Goal: Task Accomplishment & Management: Use online tool/utility

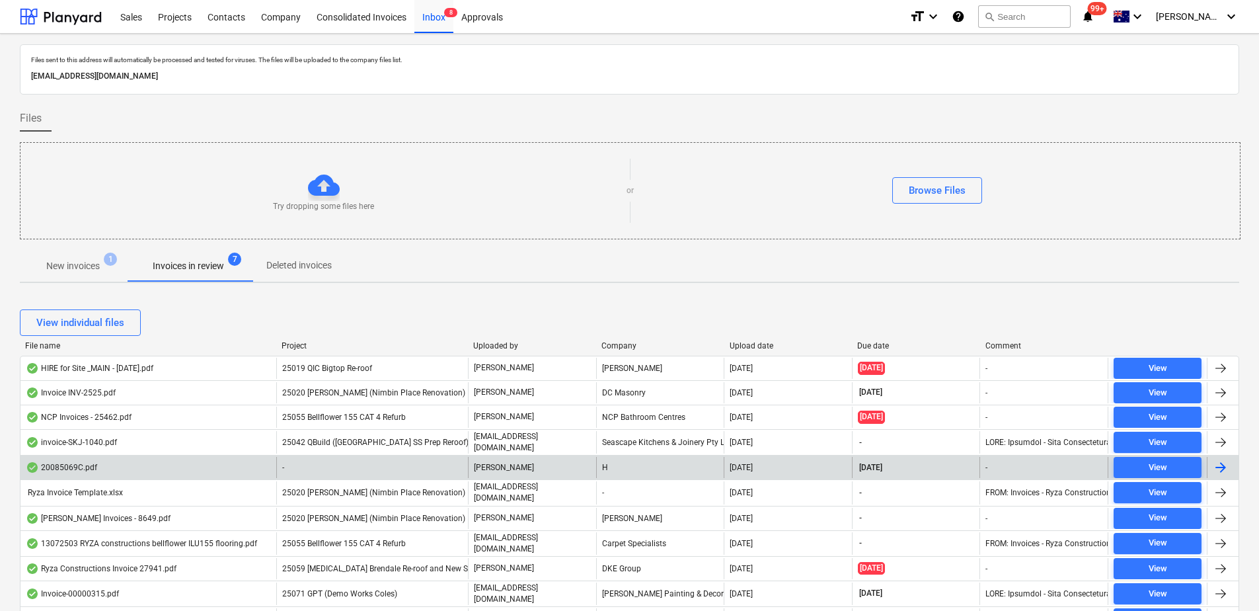
click at [337, 469] on div "-" at bounding box center [372, 467] width 192 height 21
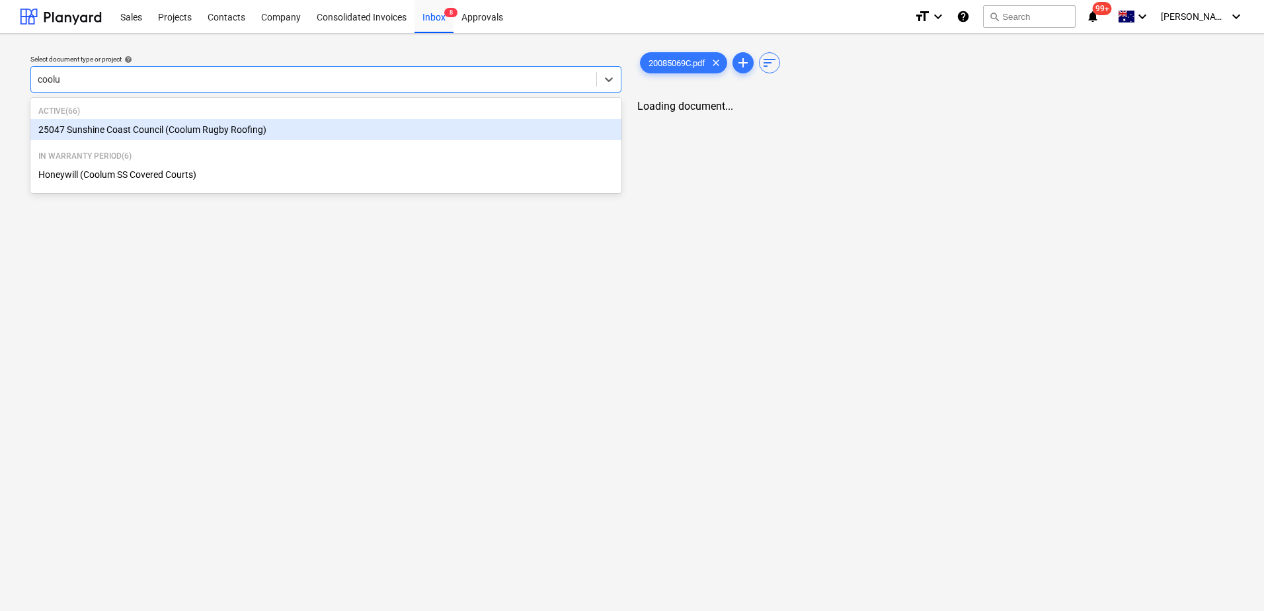
type input "coolum"
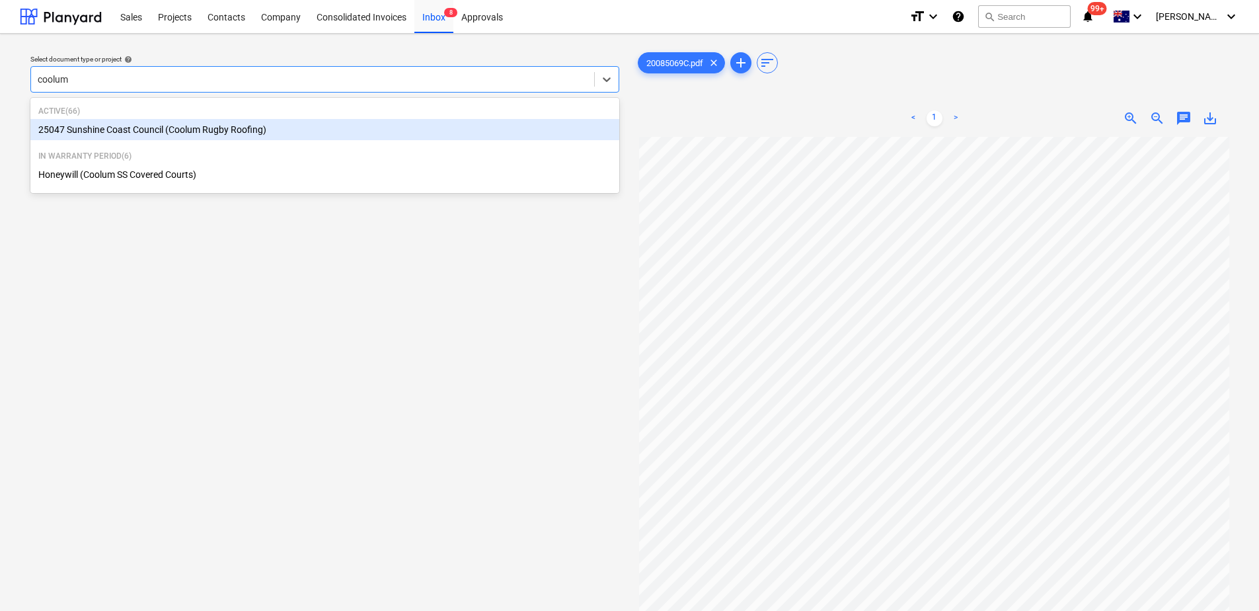
click at [271, 130] on div "25047 Sunshine Coast Council (Coolum Rugby Roofing)" at bounding box center [324, 129] width 589 height 21
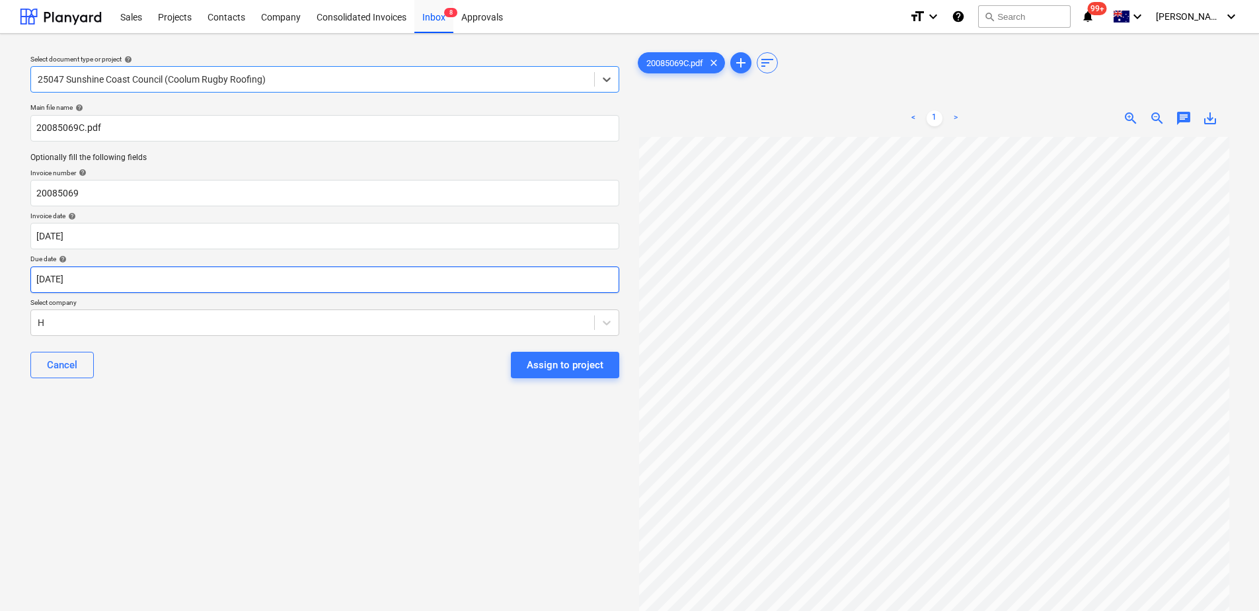
click at [129, 279] on body "Sales Projects Contacts Company Consolidated Invoices Inbox 8 Approvals format_…" at bounding box center [629, 305] width 1259 height 611
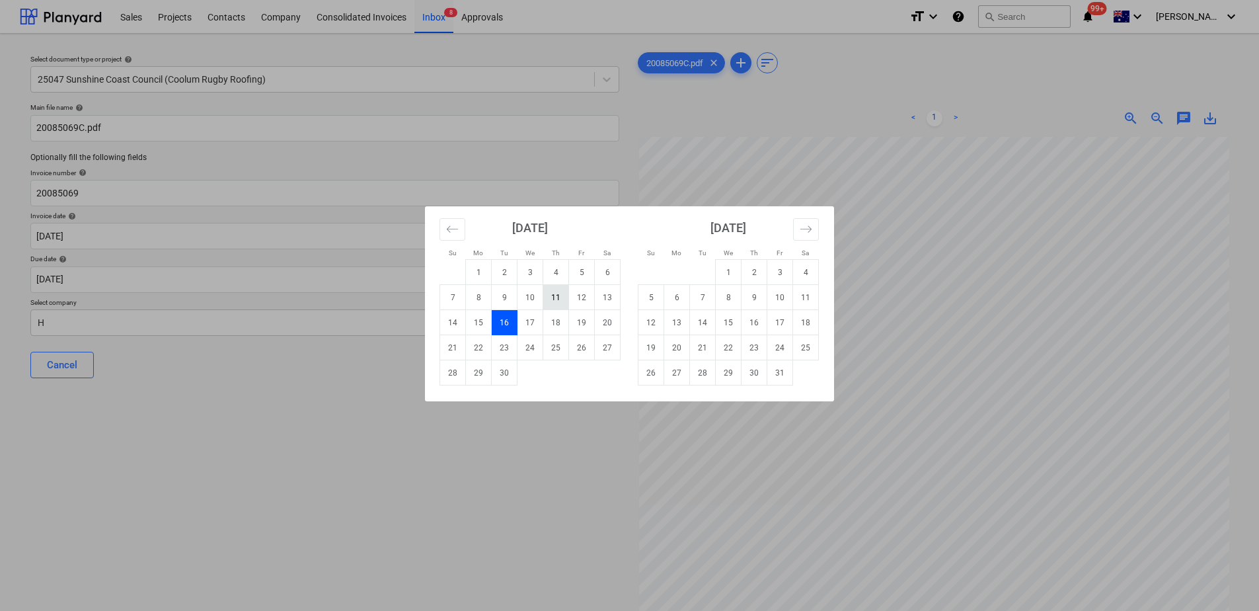
click at [551, 299] on td "11" at bounding box center [556, 297] width 26 height 25
type input "[DATE]"
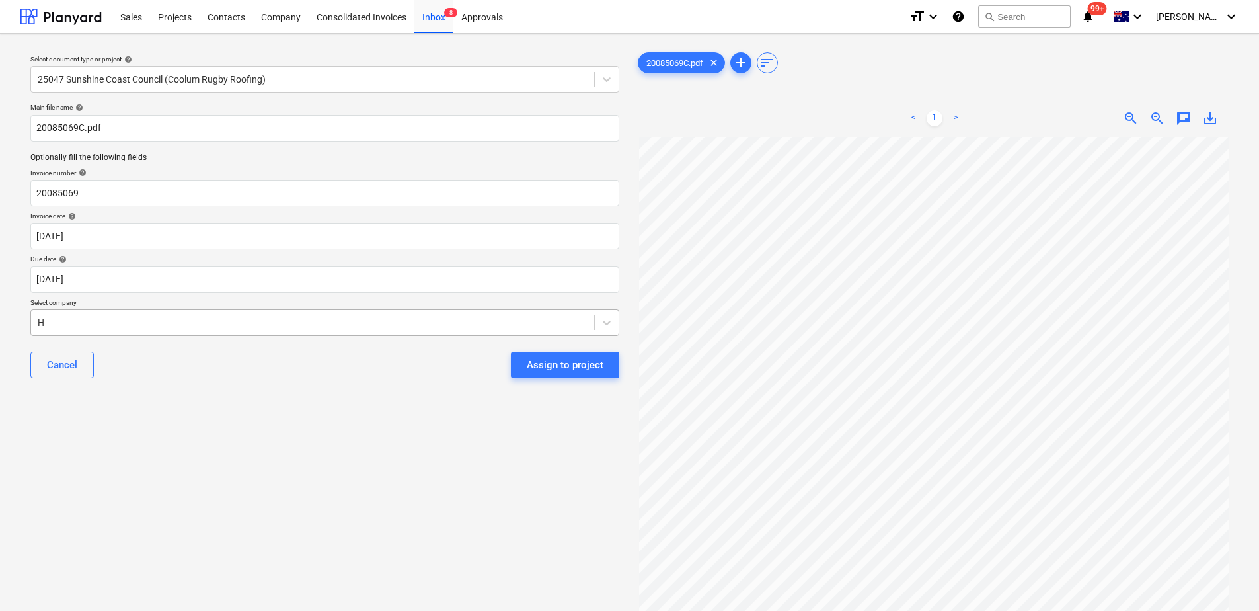
click at [350, 319] on div at bounding box center [313, 322] width 550 height 13
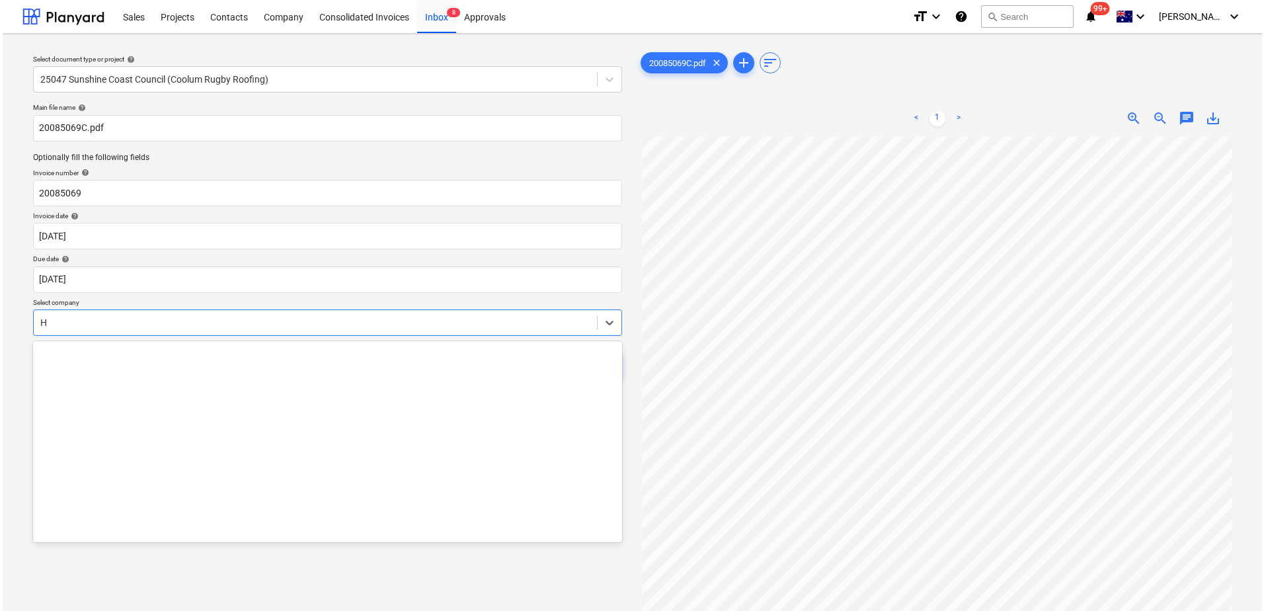
scroll to position [9830, 0]
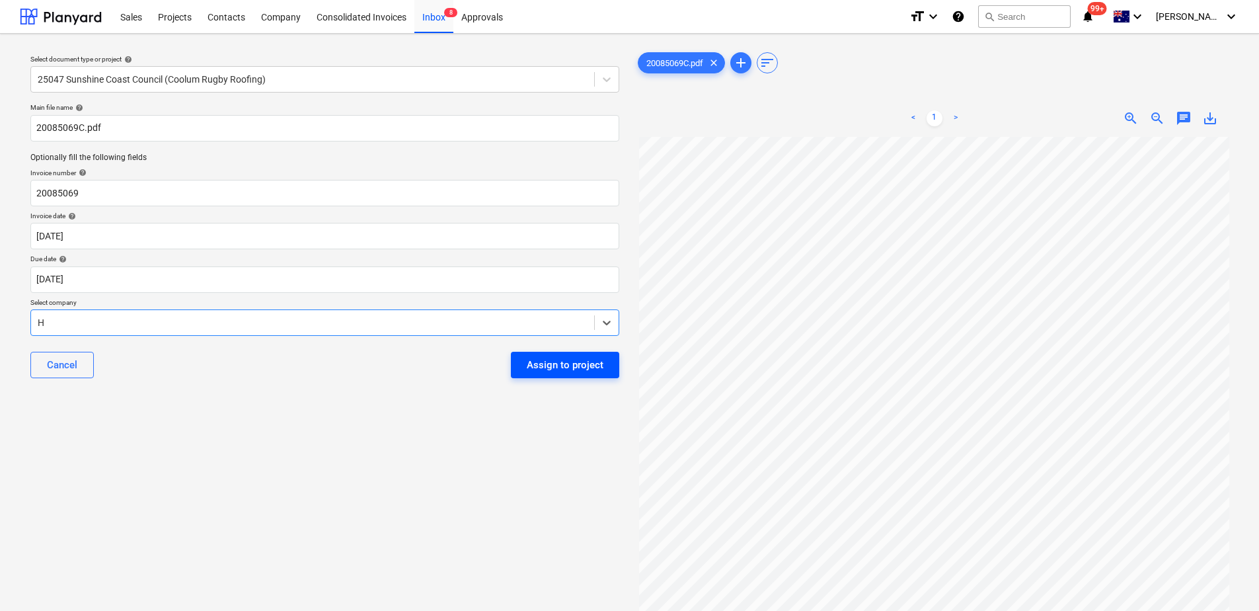
click at [543, 371] on div "Assign to project" at bounding box center [565, 364] width 77 height 17
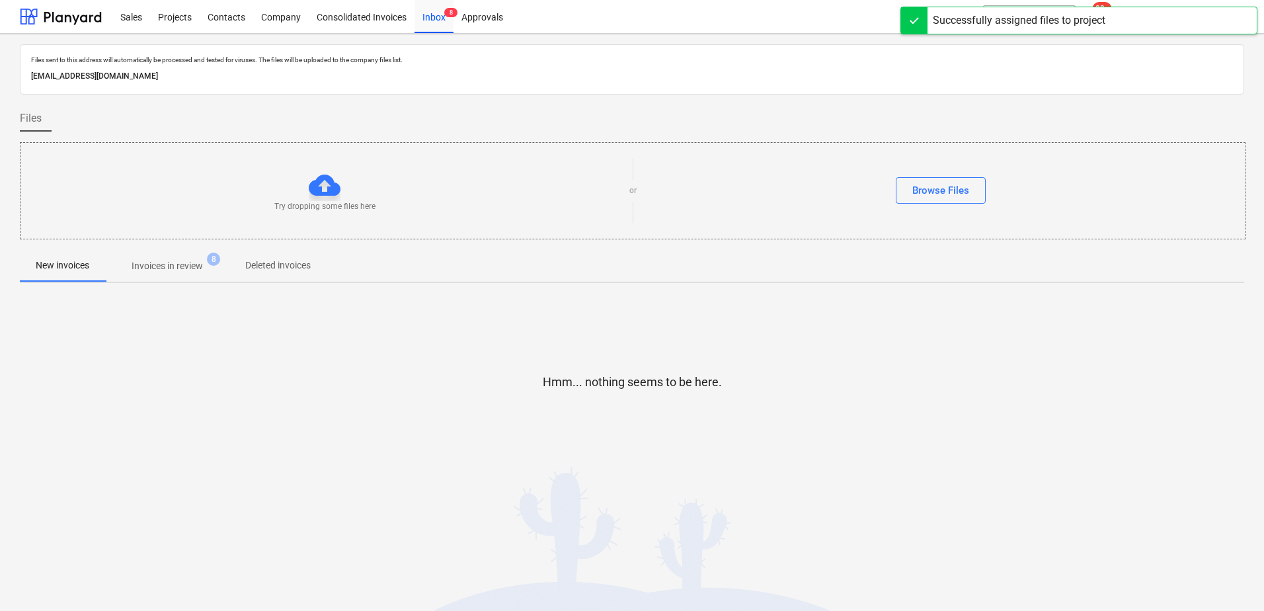
click at [198, 266] on p "Invoices in review" at bounding box center [167, 266] width 71 height 14
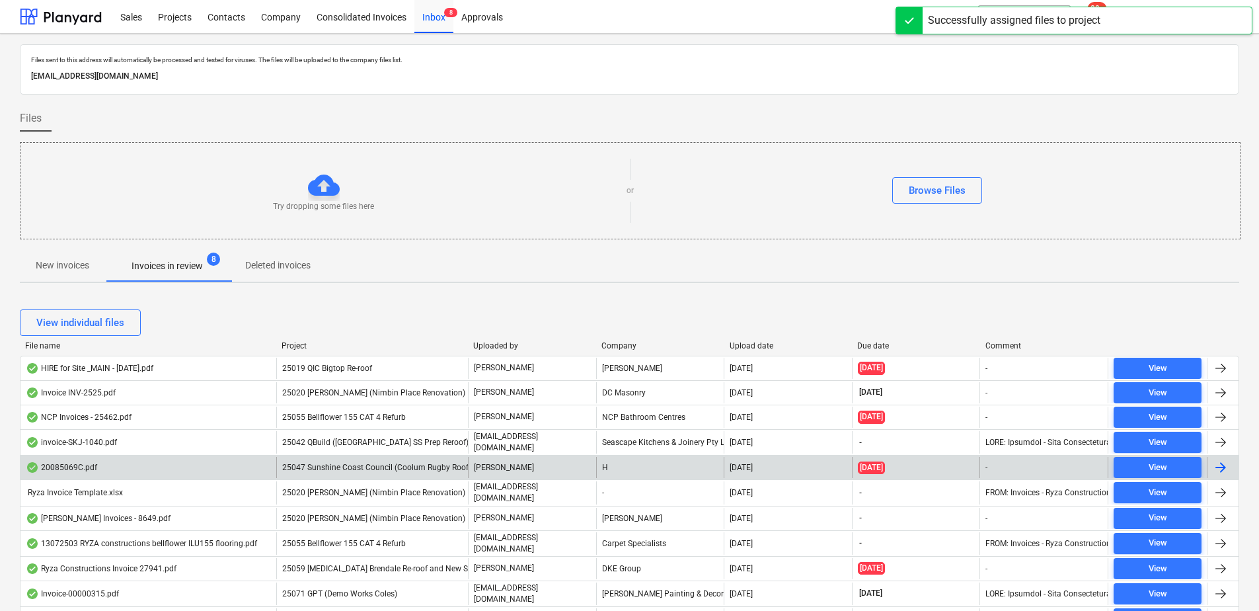
click at [352, 467] on span "25047 Sunshine Coast Council (Coolum Rugby Roofing)" at bounding box center [382, 467] width 200 height 9
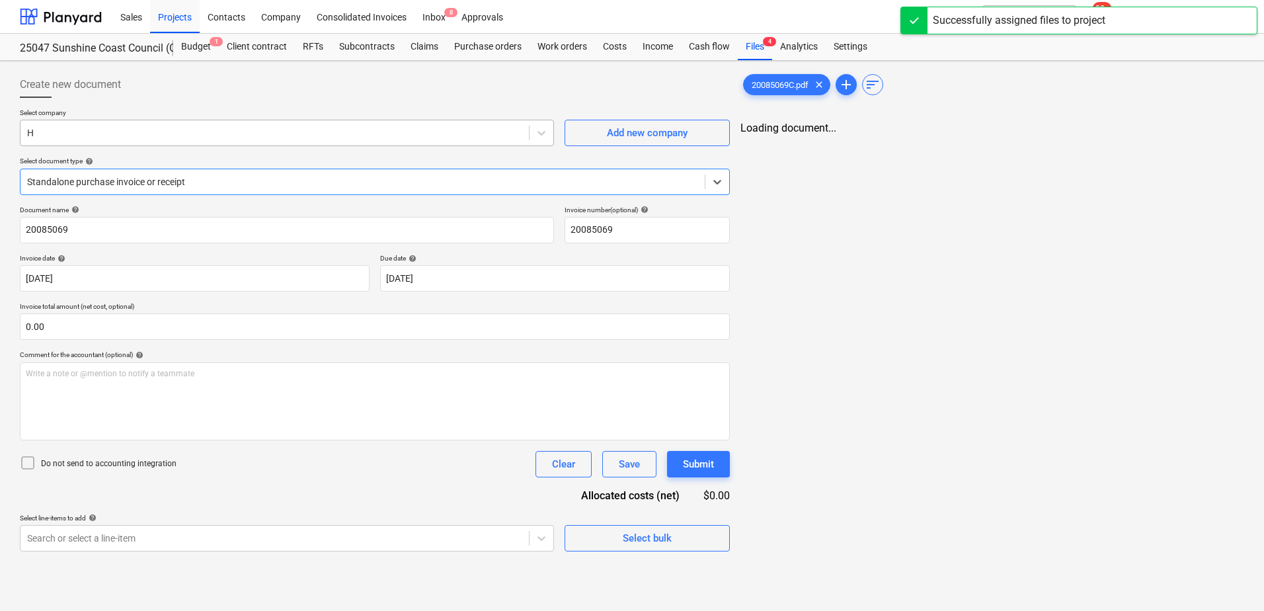
click at [72, 134] on div at bounding box center [274, 132] width 495 height 13
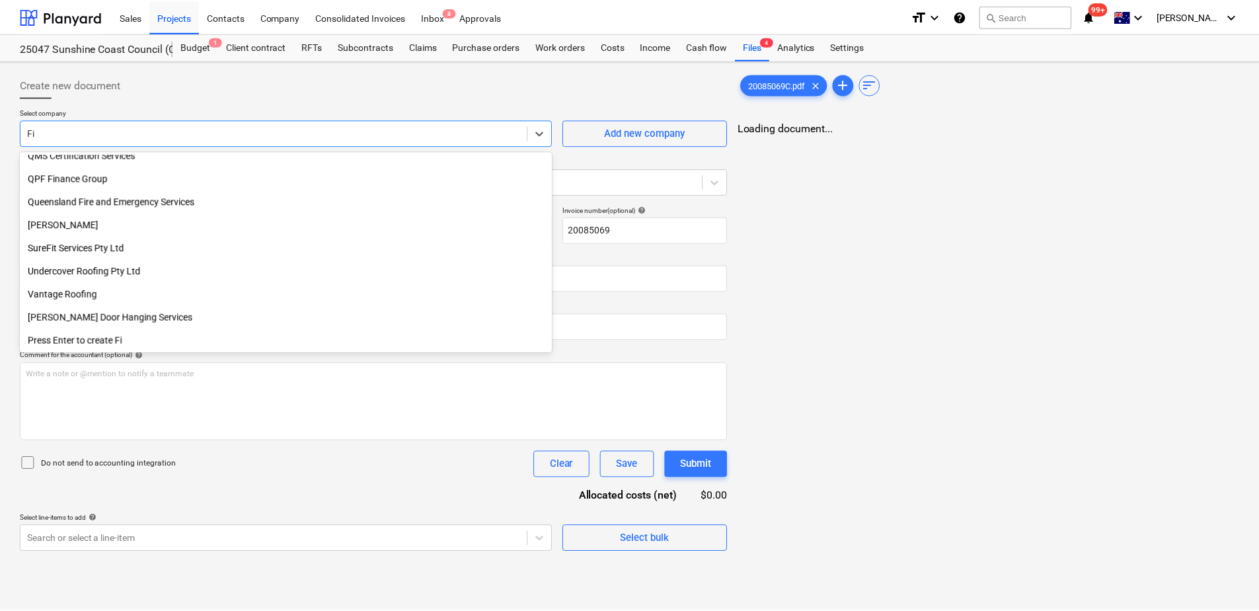
scroll to position [334, 0]
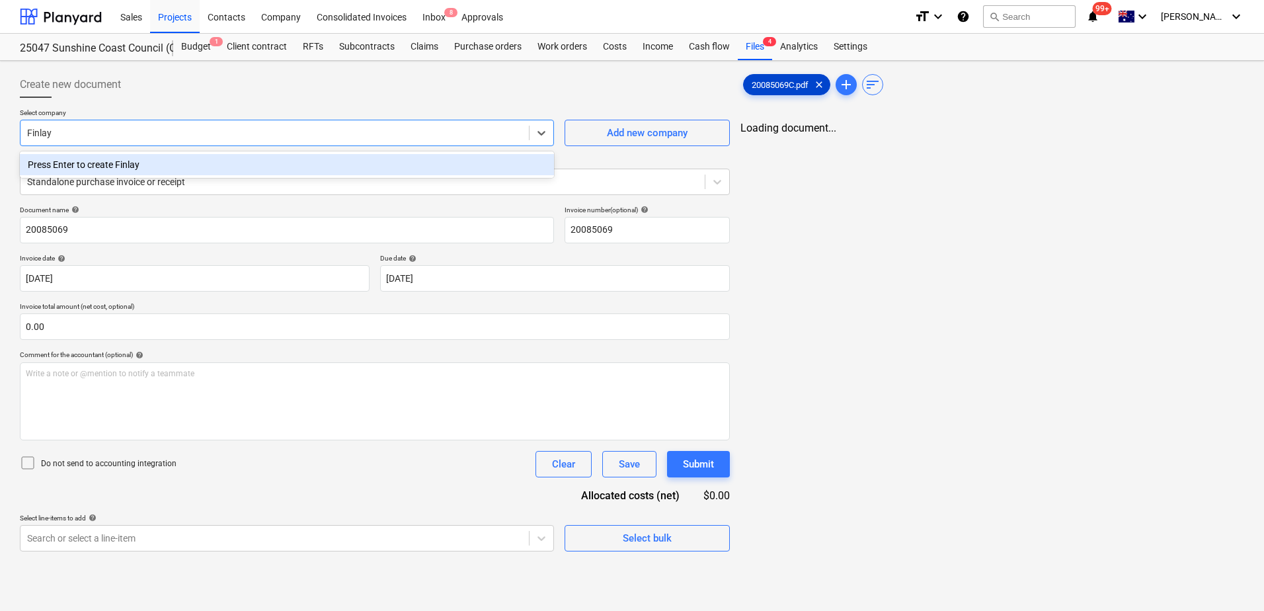
type input "Finlay"
click at [775, 83] on span "20085069C.pdf" at bounding box center [779, 85] width 73 height 10
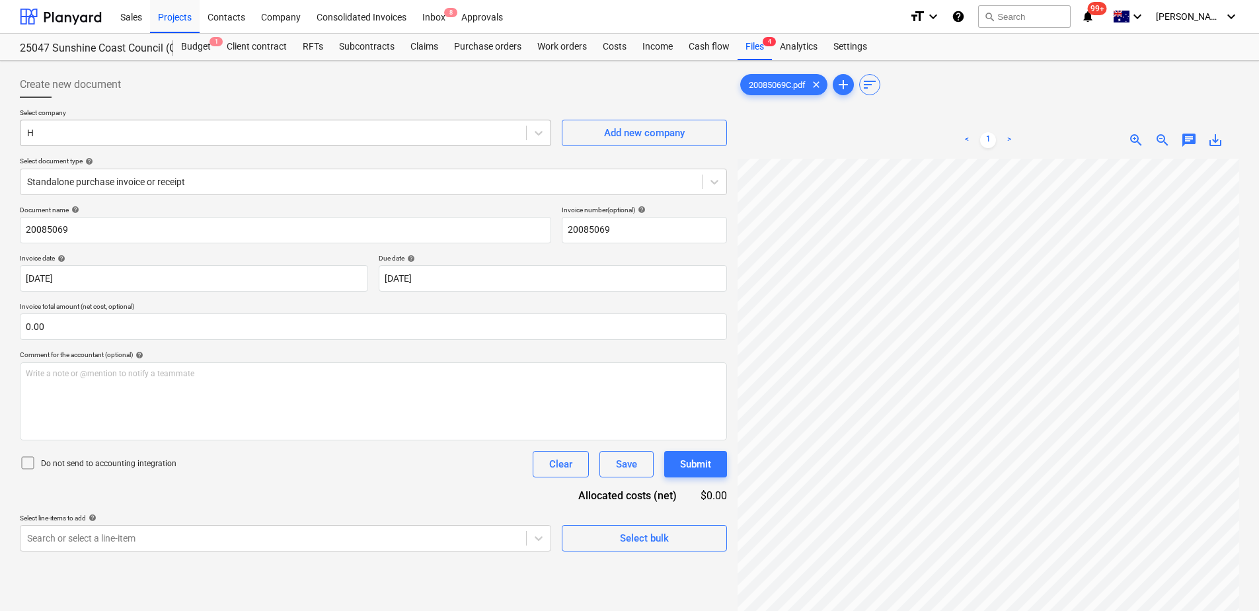
click at [73, 132] on div at bounding box center [273, 132] width 492 height 13
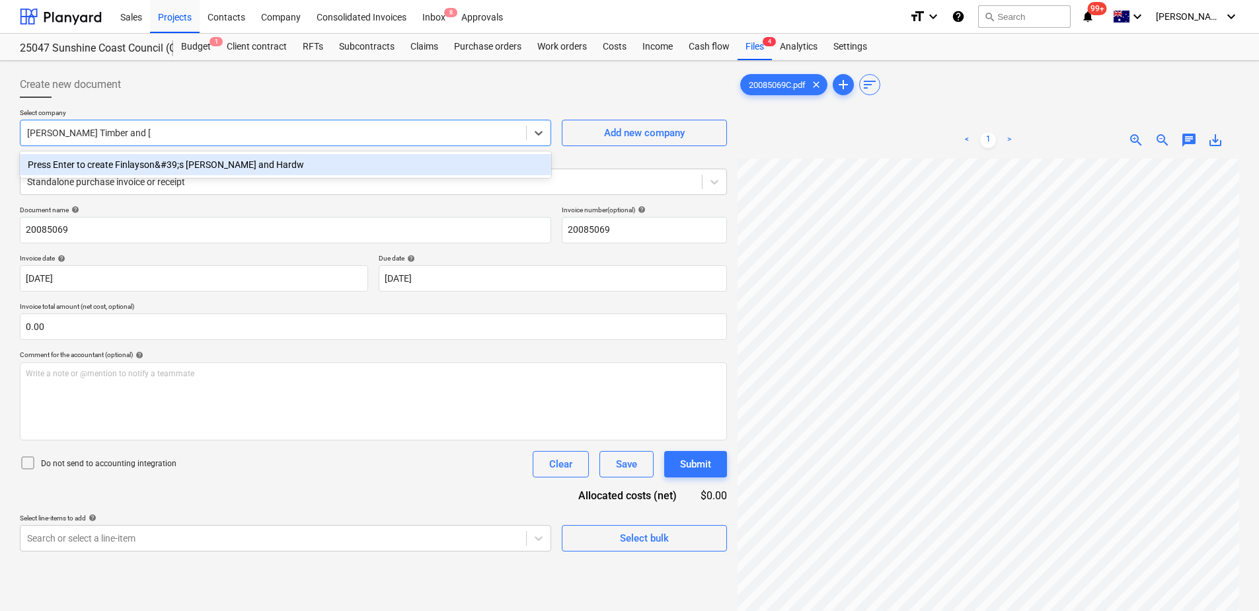
type input "[PERSON_NAME] Timber and Hardware"
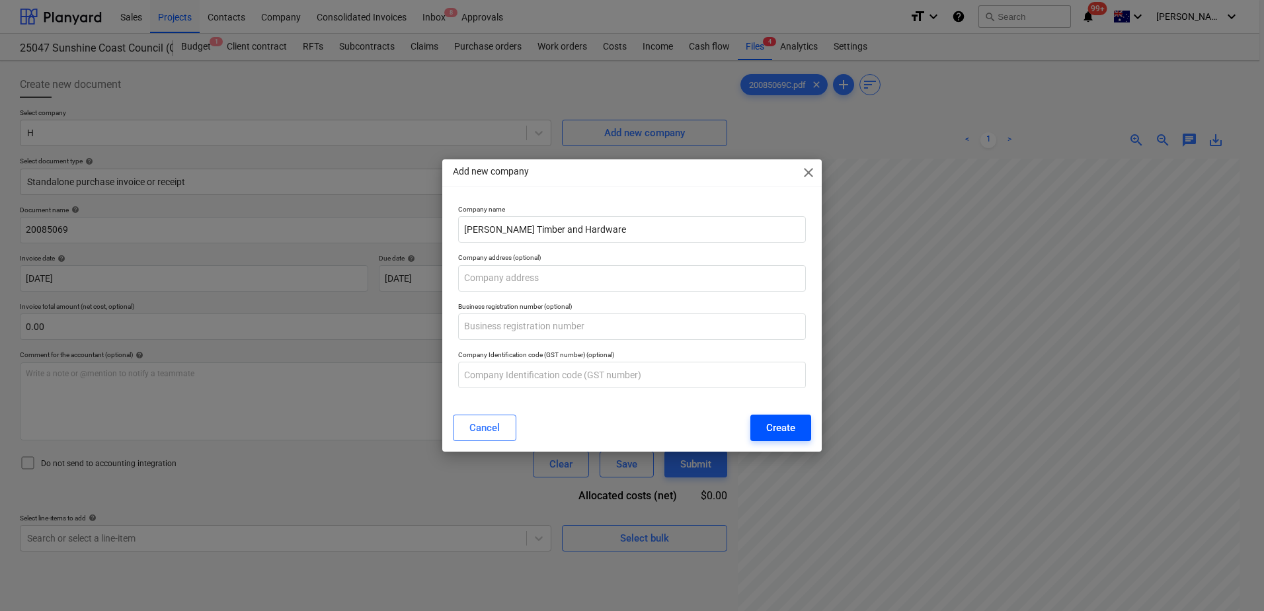
click at [781, 436] on div "Create" at bounding box center [780, 427] width 29 height 17
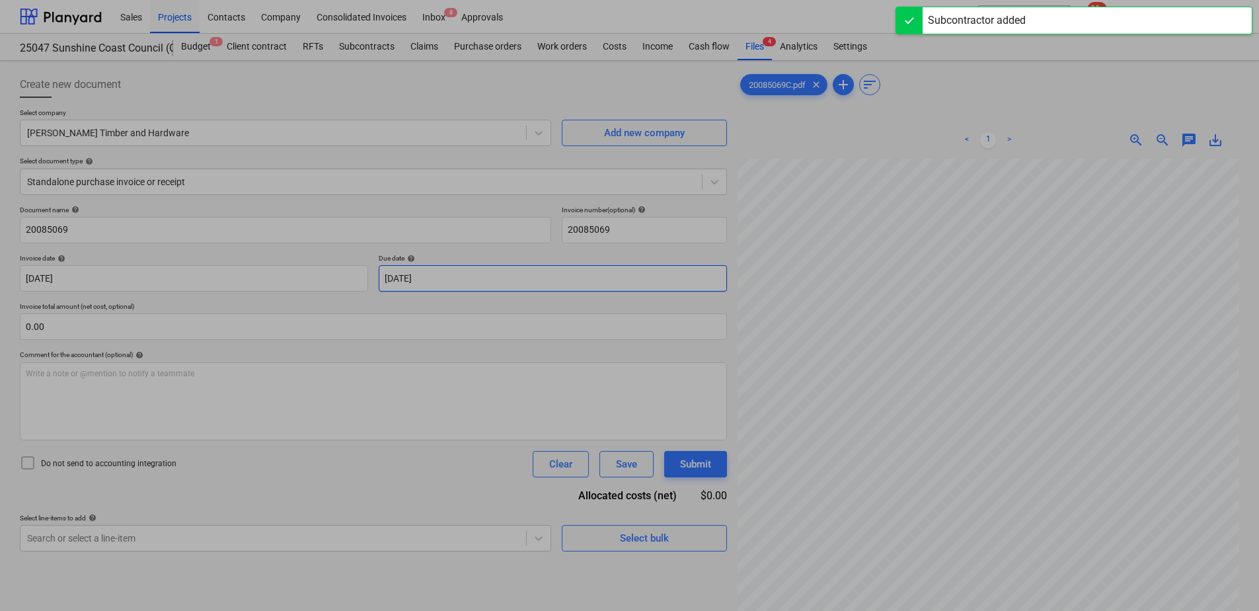
click at [424, 278] on body "Sales Projects Contacts Company Consolidated Invoices Inbox 8 Approvals format_…" at bounding box center [629, 305] width 1259 height 611
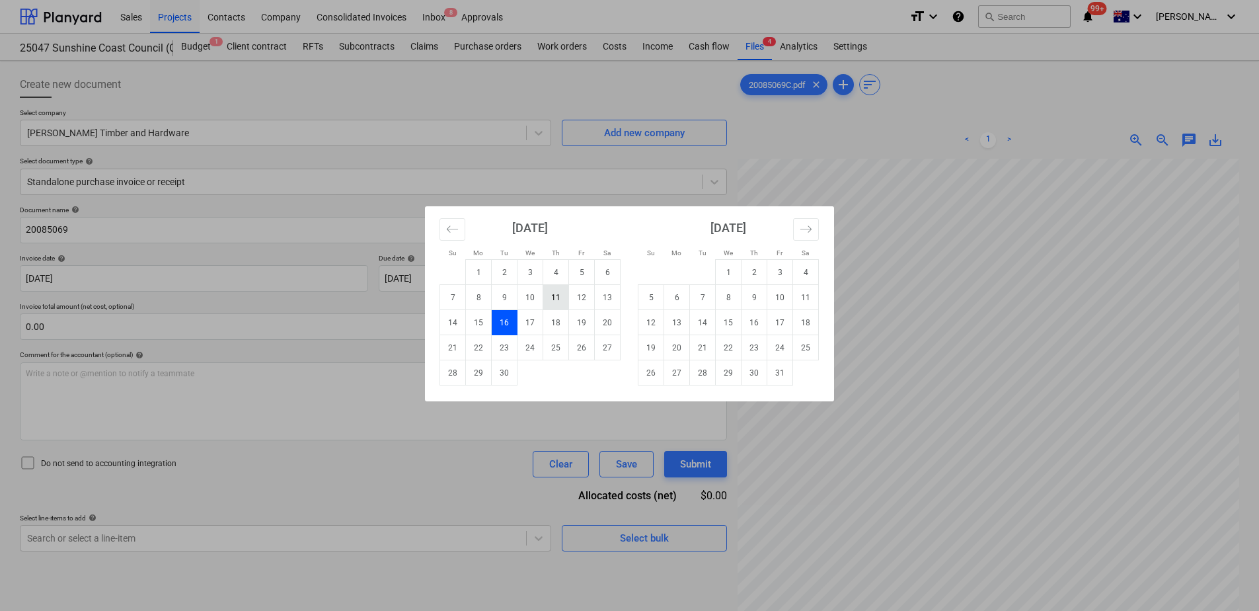
click at [552, 303] on td "11" at bounding box center [556, 297] width 26 height 25
type input "[DATE]"
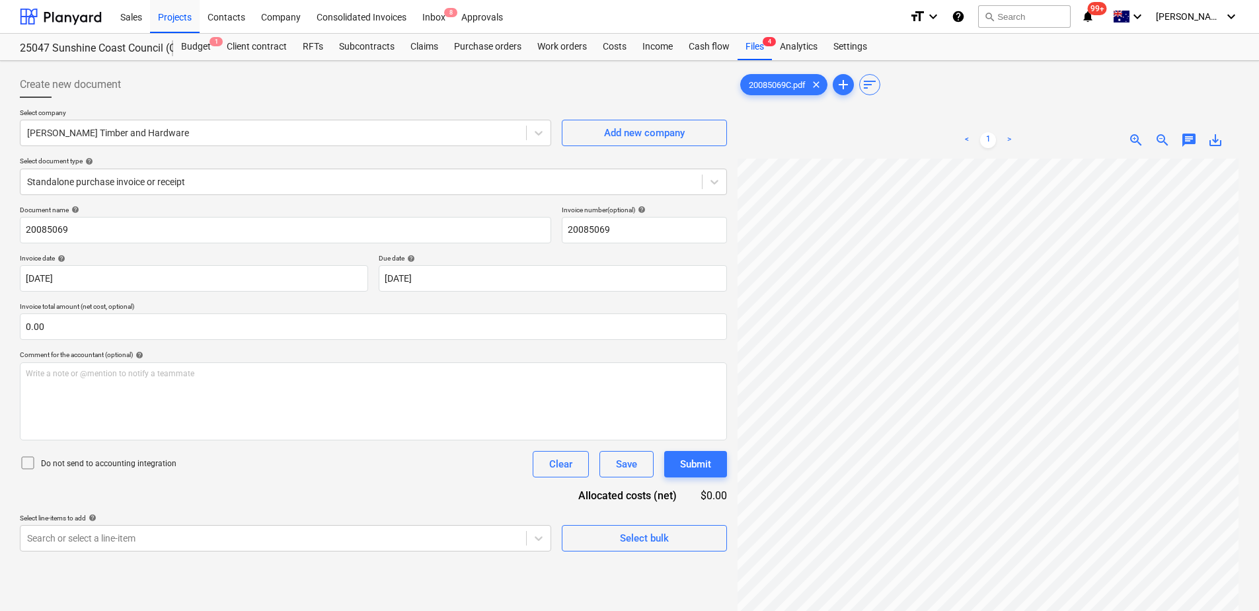
scroll to position [32, 96]
click at [320, 477] on div "Document name help 20085069 Invoice number (optional) help 20085069 Invoice dat…" at bounding box center [373, 379] width 707 height 346
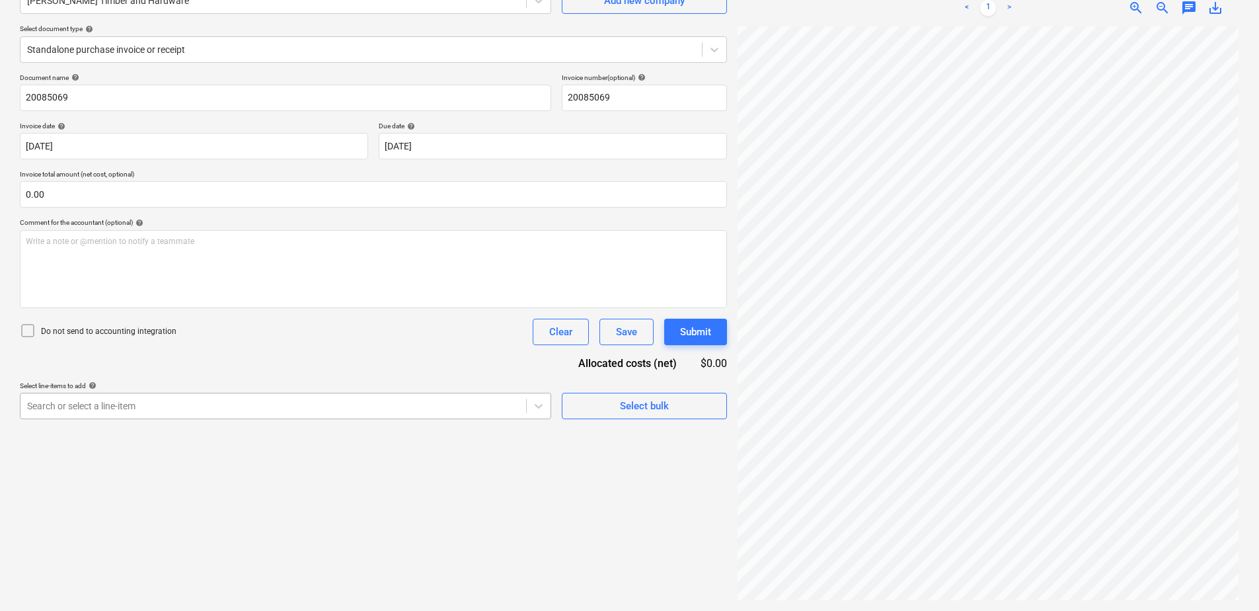
click at [308, 402] on div "Search or select a line-item" at bounding box center [285, 406] width 531 height 26
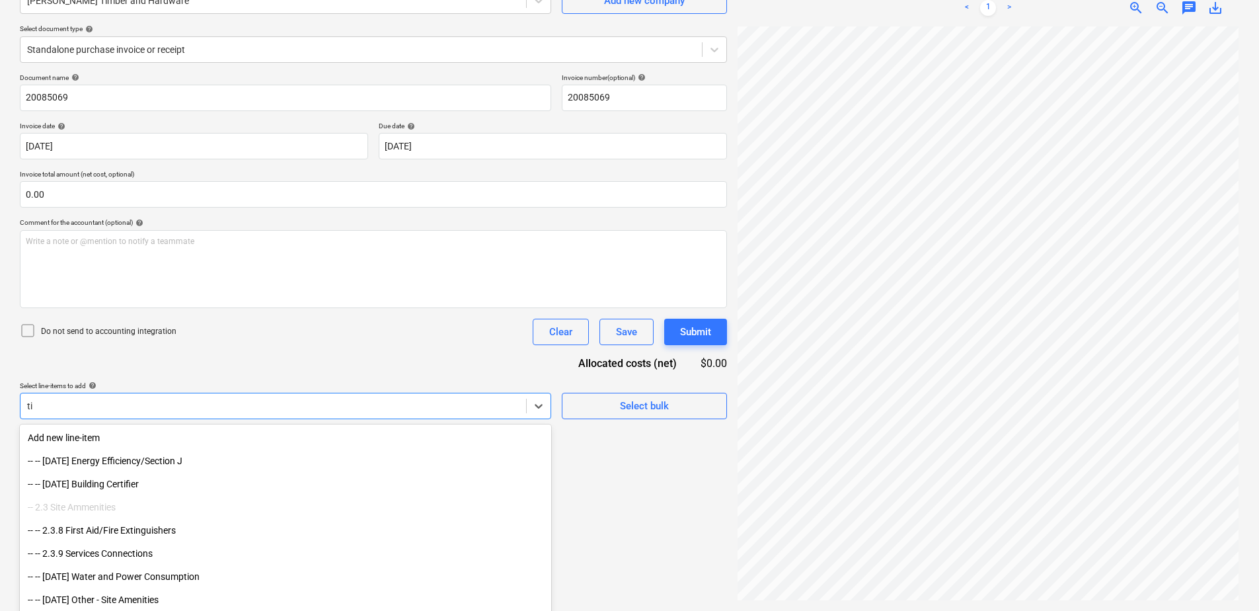
scroll to position [147, 0]
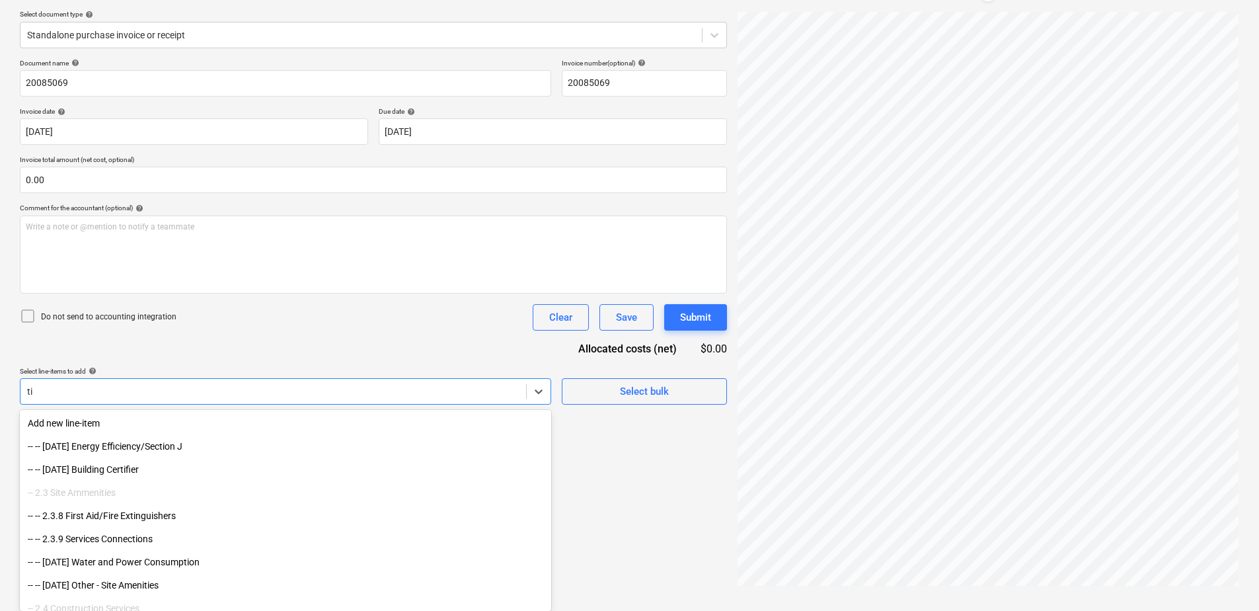
type input "t"
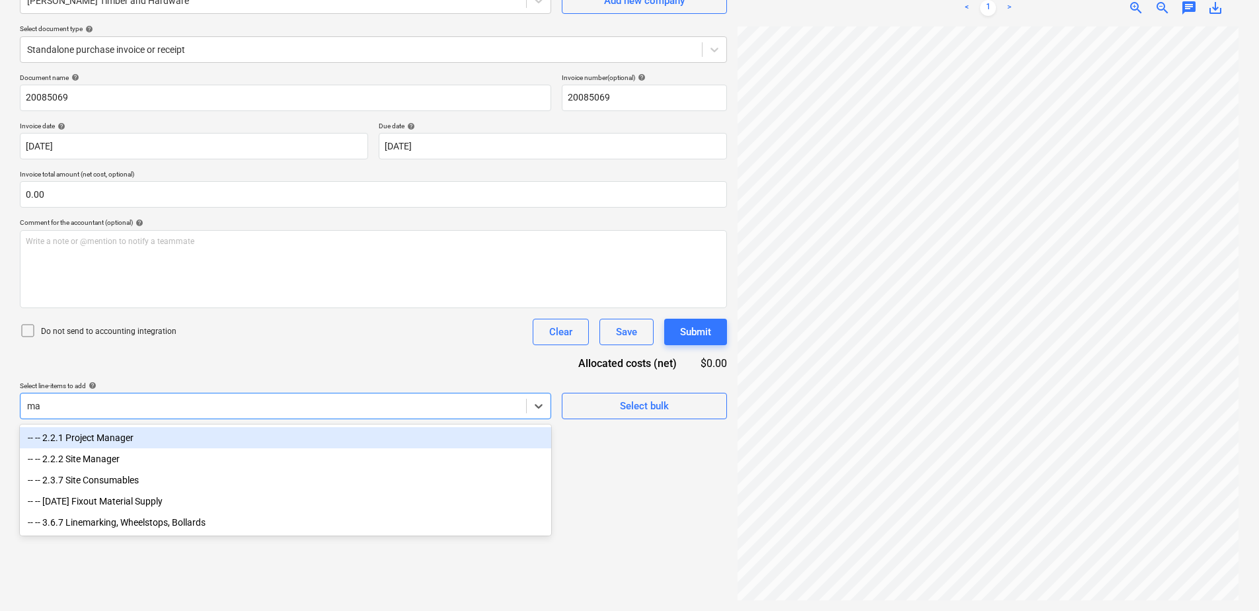
scroll to position [132, 0]
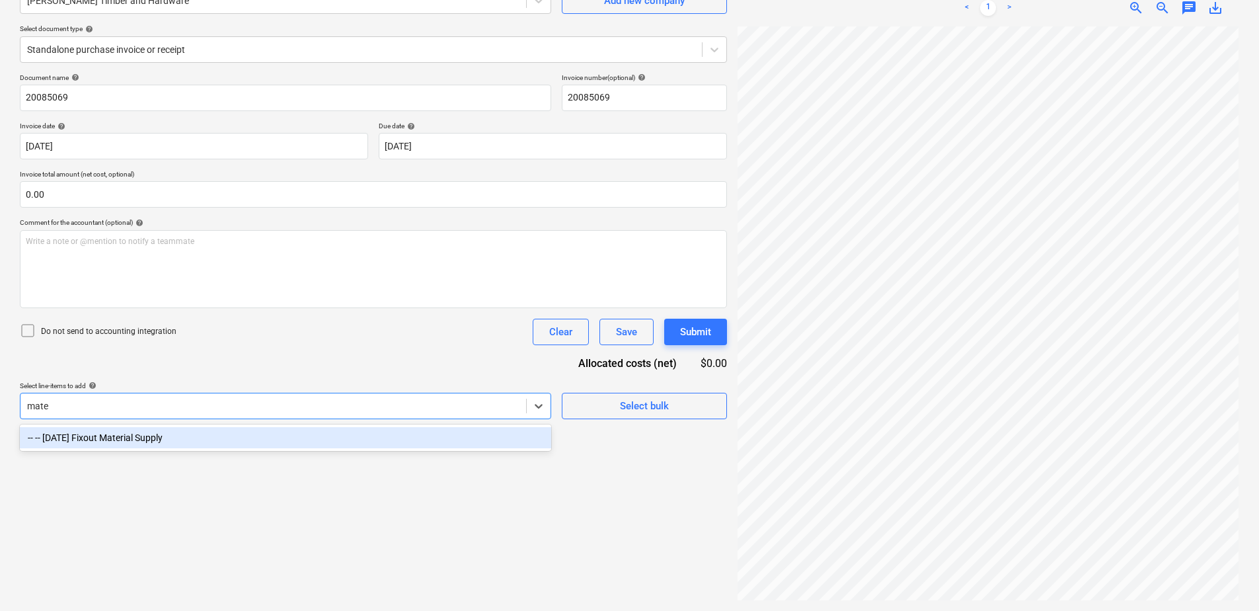
type input "mater"
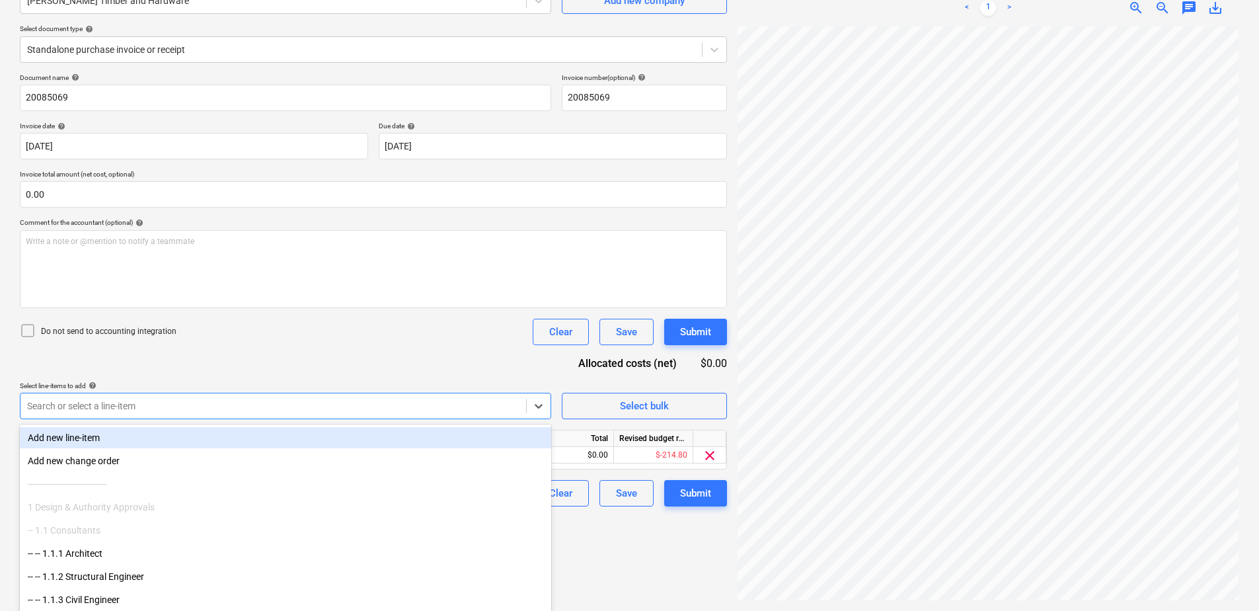
click at [332, 368] on div "Document name help 20085069 Invoice number (optional) help 20085069 Invoice dat…" at bounding box center [373, 289] width 707 height 433
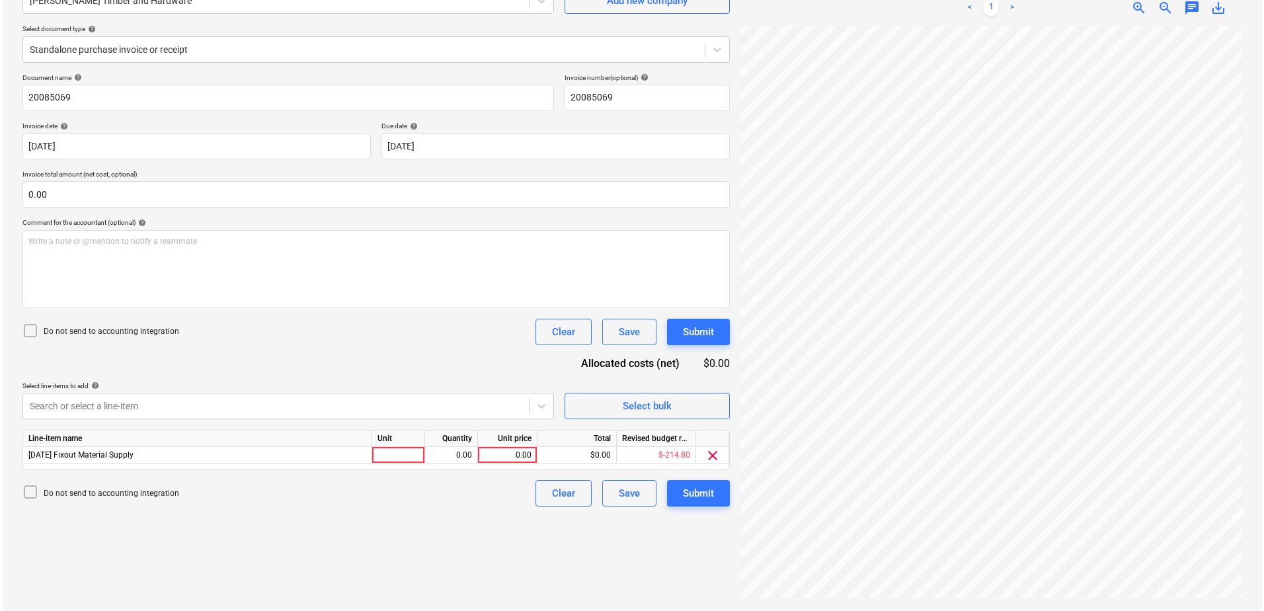
scroll to position [271, 96]
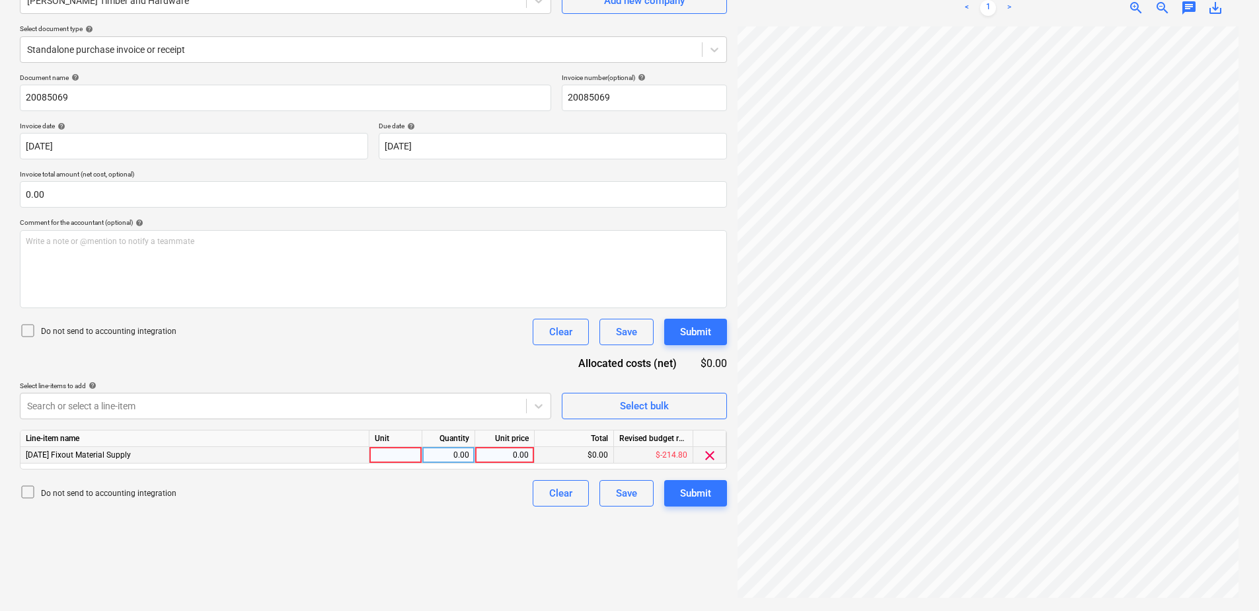
click at [392, 457] on div at bounding box center [395, 455] width 53 height 17
type input "Item"
type input "139.08"
click at [695, 496] on div "Submit" at bounding box center [695, 492] width 31 height 17
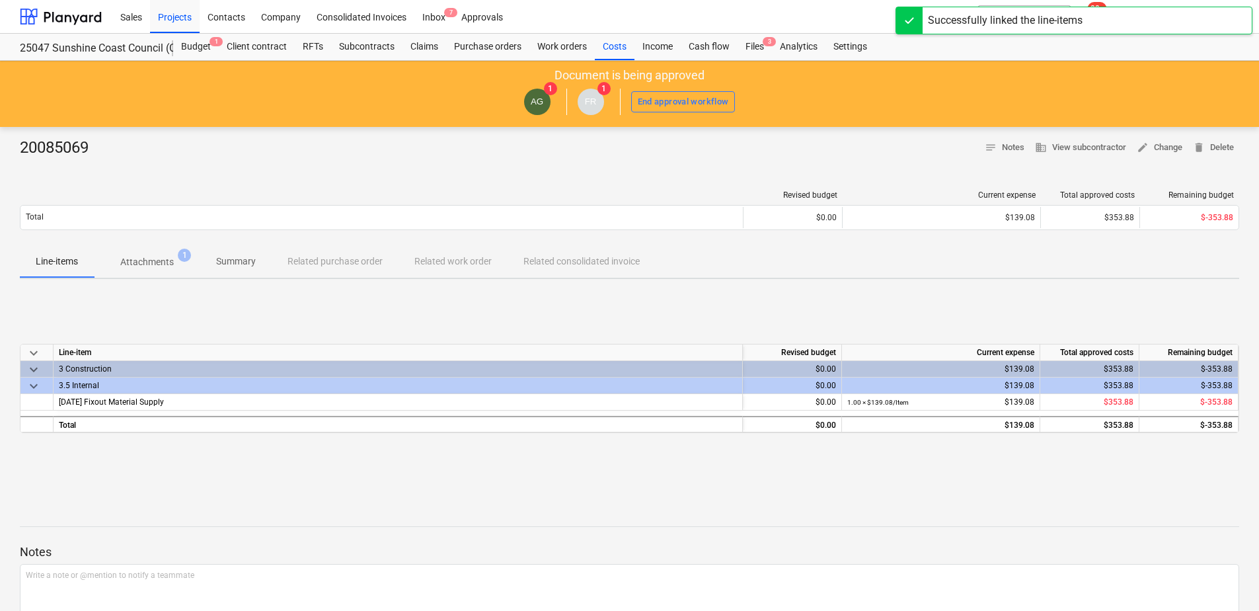
drag, startPoint x: 435, startPoint y: 22, endPoint x: 402, endPoint y: 33, distance: 34.7
click at [435, 22] on div "Inbox 7" at bounding box center [433, 16] width 39 height 34
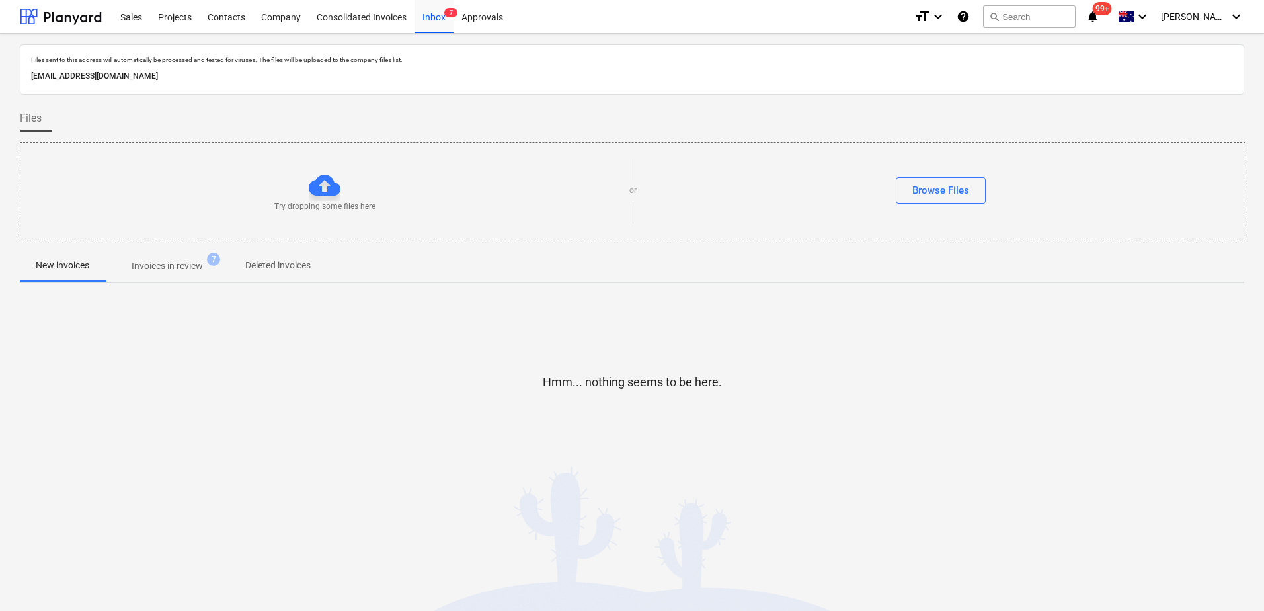
click at [187, 264] on p "Invoices in review" at bounding box center [167, 266] width 71 height 14
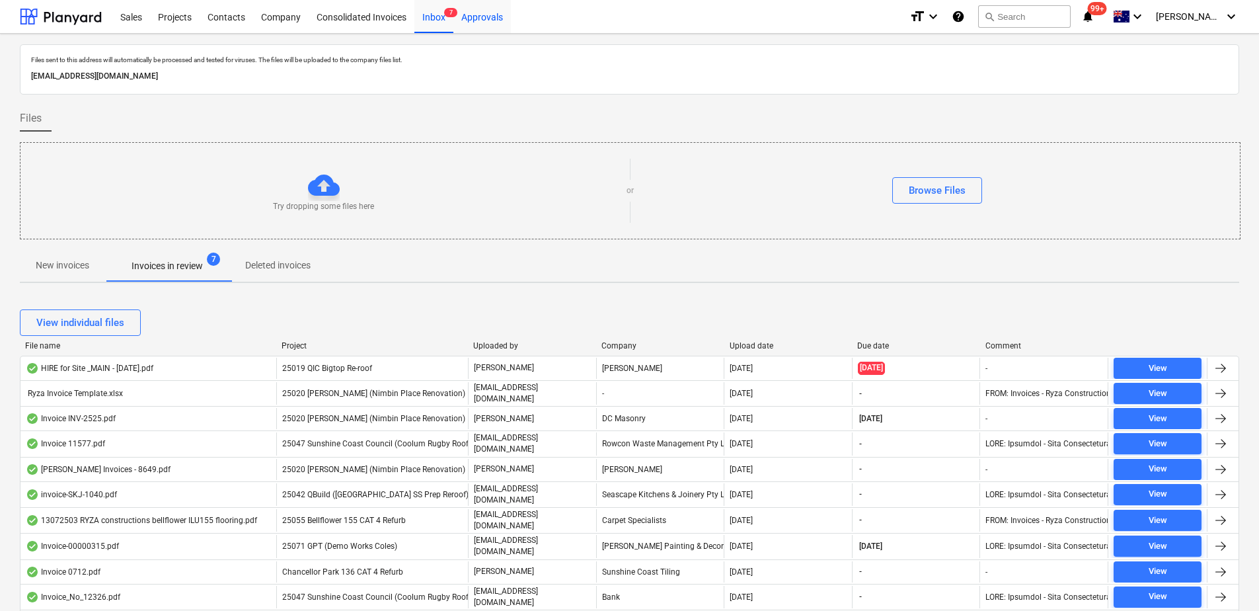
click at [475, 20] on div "Approvals" at bounding box center [481, 16] width 57 height 34
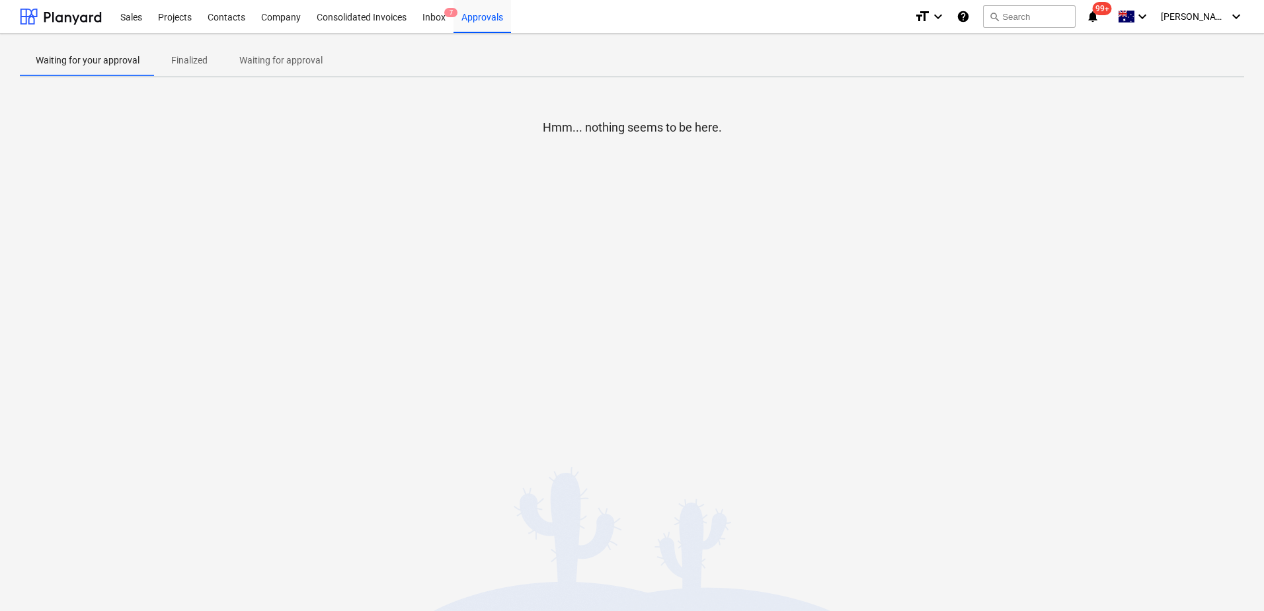
click at [319, 61] on p "Waiting for approval" at bounding box center [280, 61] width 83 height 14
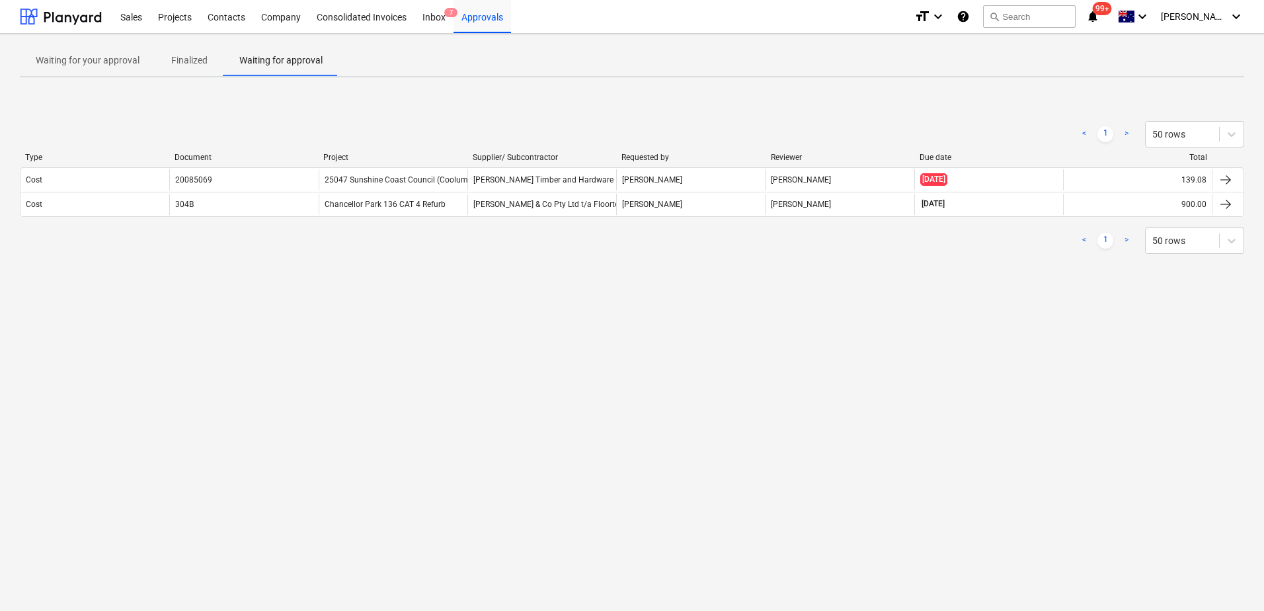
click at [187, 61] on p "Finalized" at bounding box center [189, 61] width 36 height 14
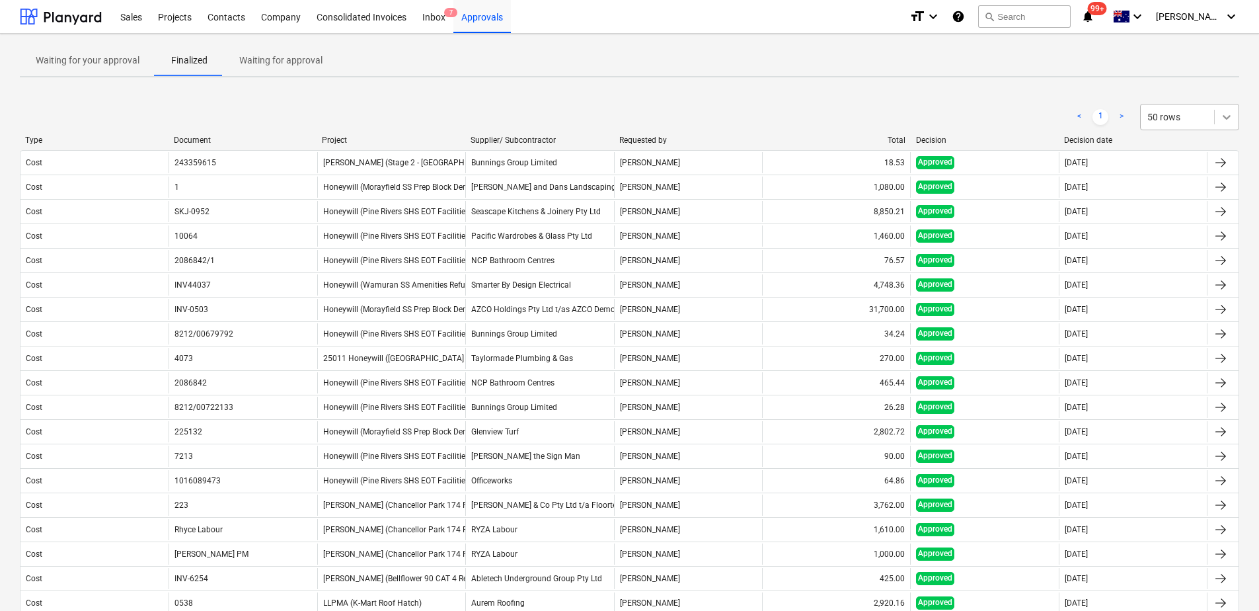
click at [1222, 115] on icon at bounding box center [1226, 116] width 13 height 13
click at [1178, 256] on div "100 rows" at bounding box center [1189, 254] width 99 height 21
click at [876, 105] on div "< 1 > option 100 rows, selected. Select is focused ,type to refine list, press …" at bounding box center [629, 117] width 1219 height 26
click at [445, 20] on div "Inbox 7" at bounding box center [433, 16] width 39 height 34
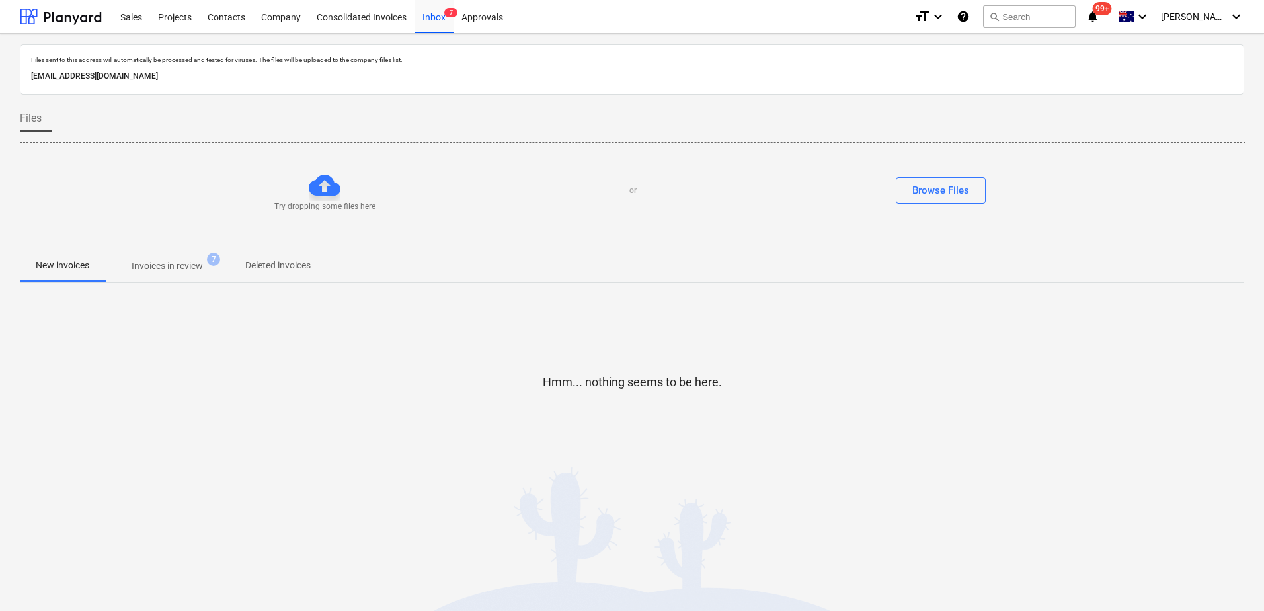
click at [187, 270] on p "Invoices in review" at bounding box center [167, 266] width 71 height 14
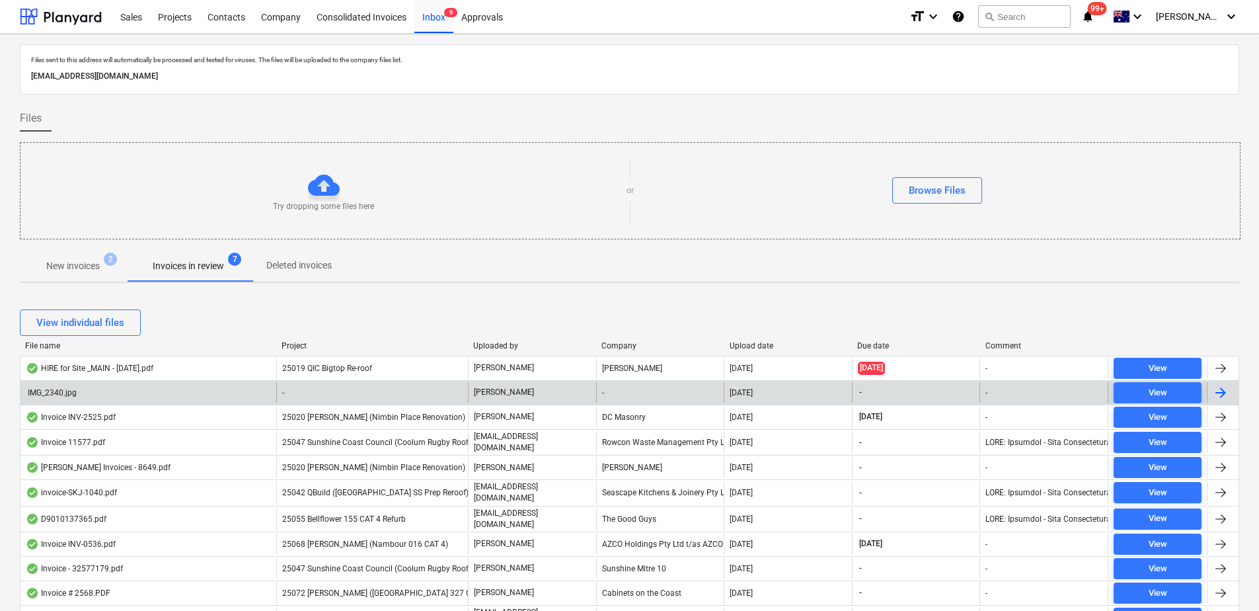
click at [351, 385] on div "-" at bounding box center [372, 392] width 192 height 21
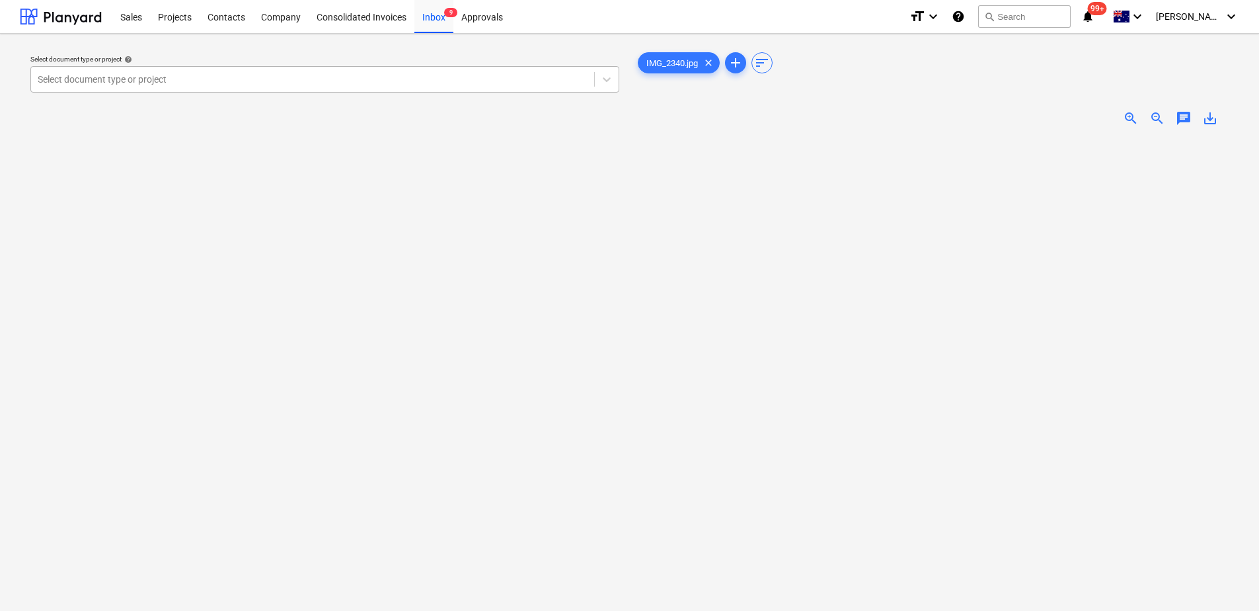
click at [178, 74] on div at bounding box center [313, 79] width 550 height 13
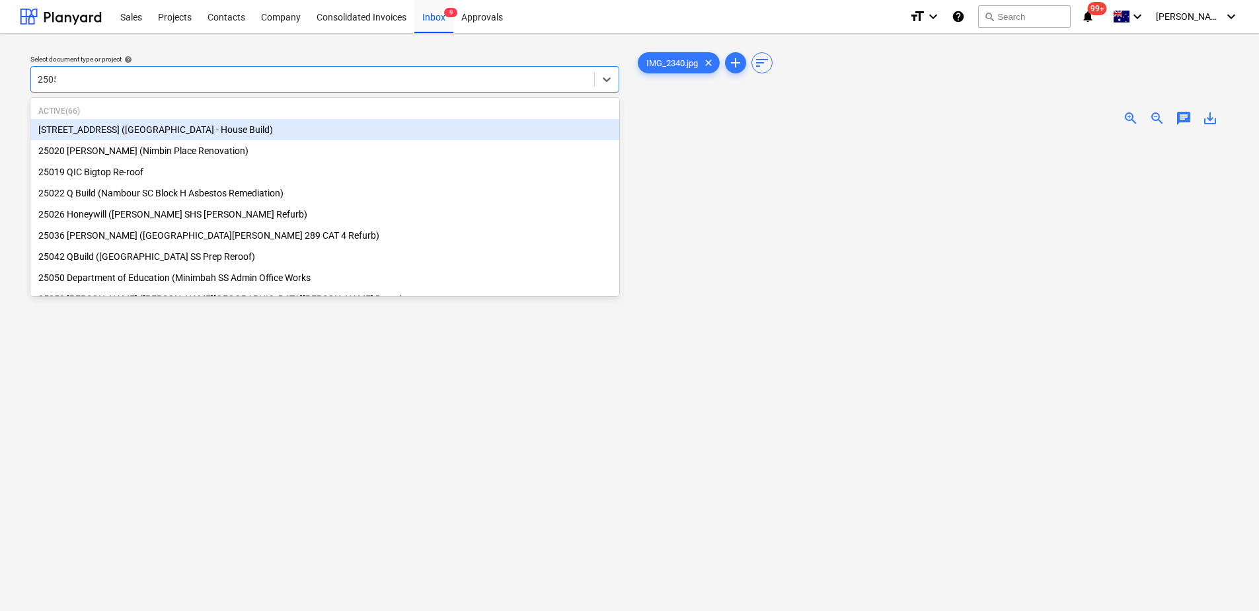
type input "25059"
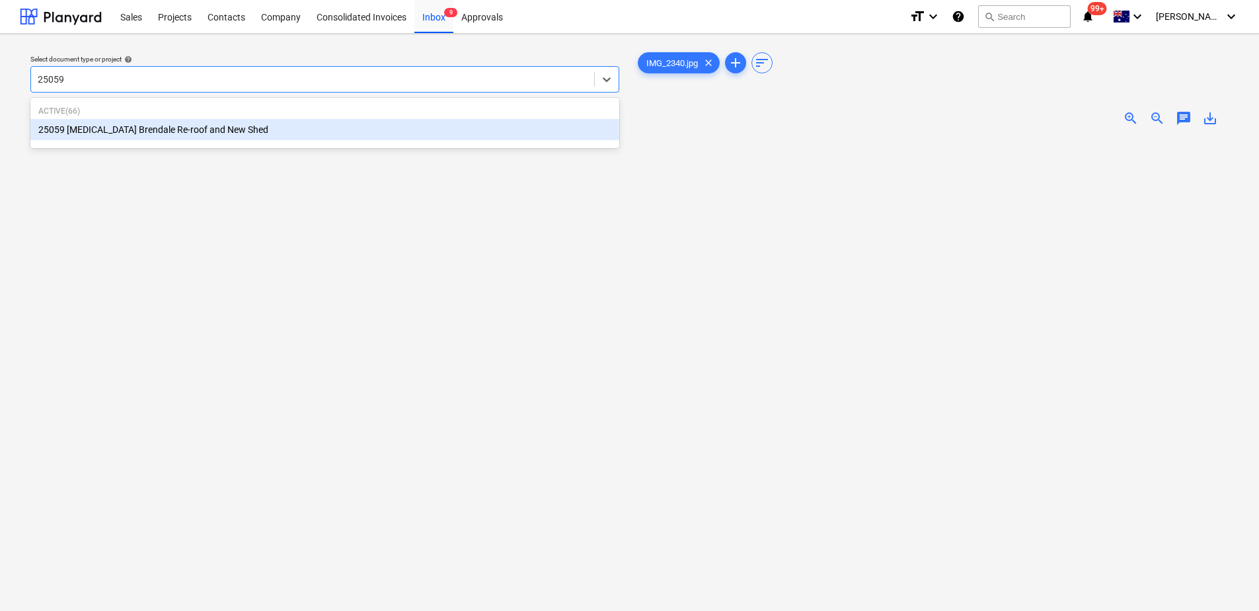
click at [211, 132] on div "25059 [MEDICAL_DATA] Brendale Re-roof and New Shed" at bounding box center [324, 129] width 589 height 21
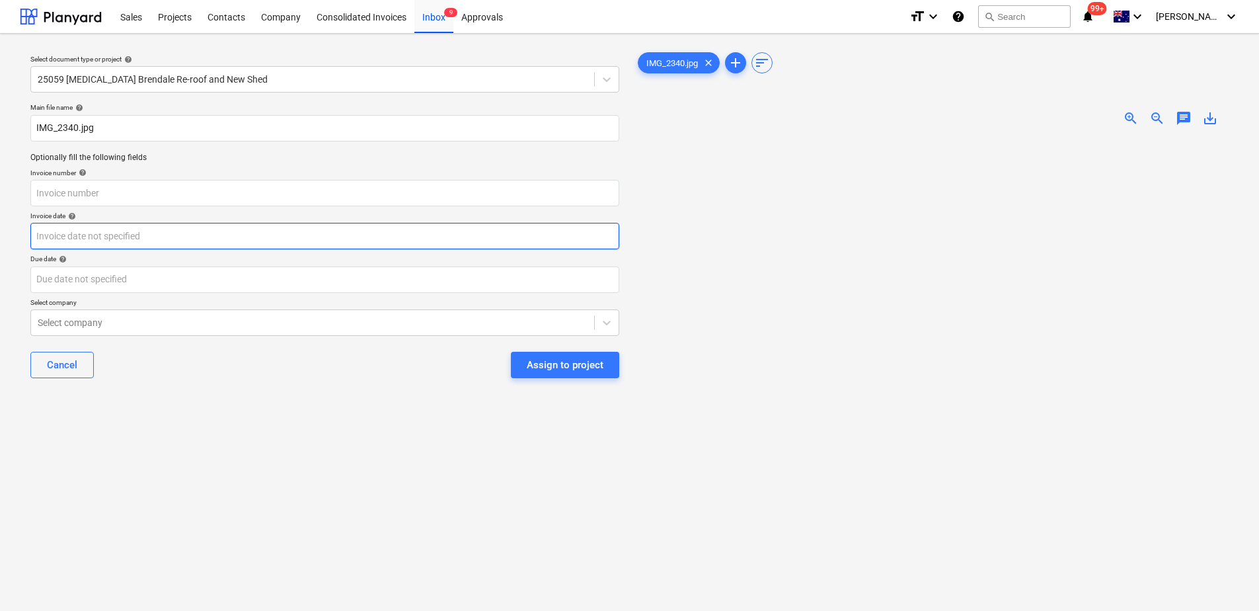
click at [79, 236] on body "Sales Projects Contacts Company Consolidated Invoices Inbox 9 Approvals format_…" at bounding box center [629, 305] width 1259 height 611
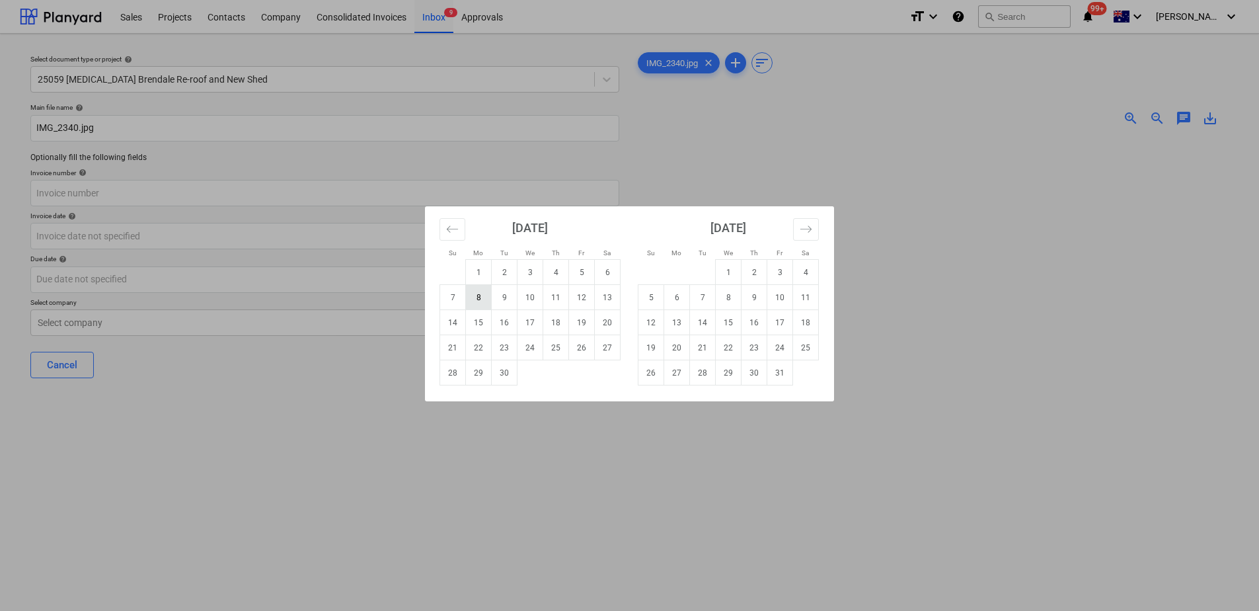
click at [476, 308] on td "8" at bounding box center [479, 297] width 26 height 25
type input "[DATE]"
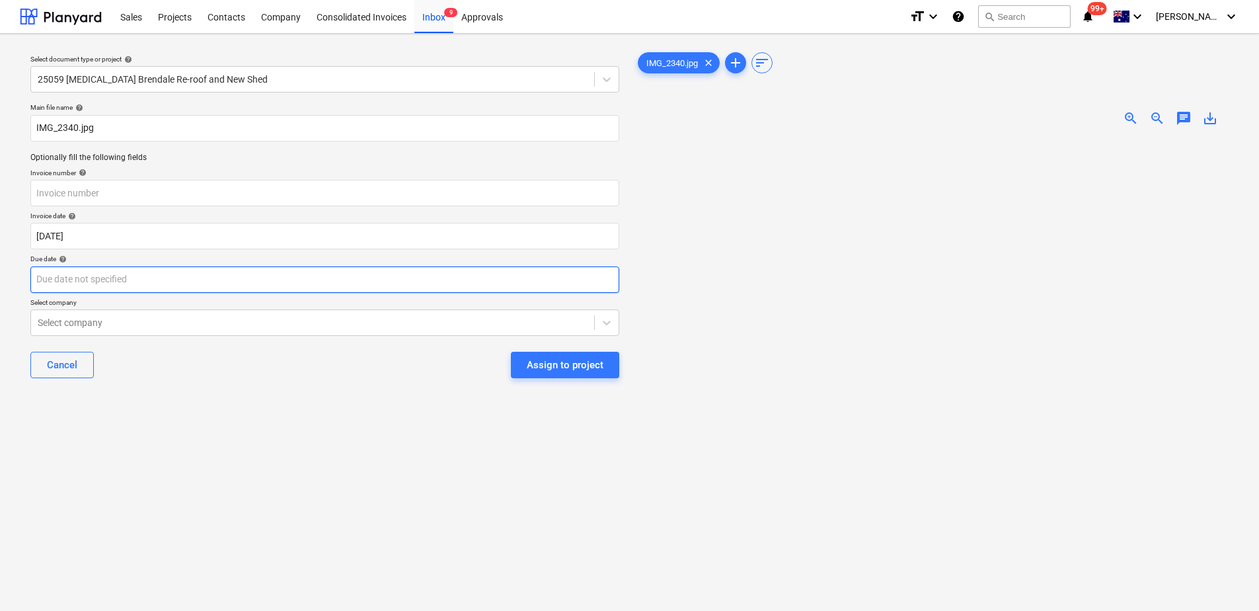
click at [125, 278] on body "Sales Projects Contacts Company Consolidated Invoices Inbox 9 Approvals format_…" at bounding box center [629, 305] width 1259 height 611
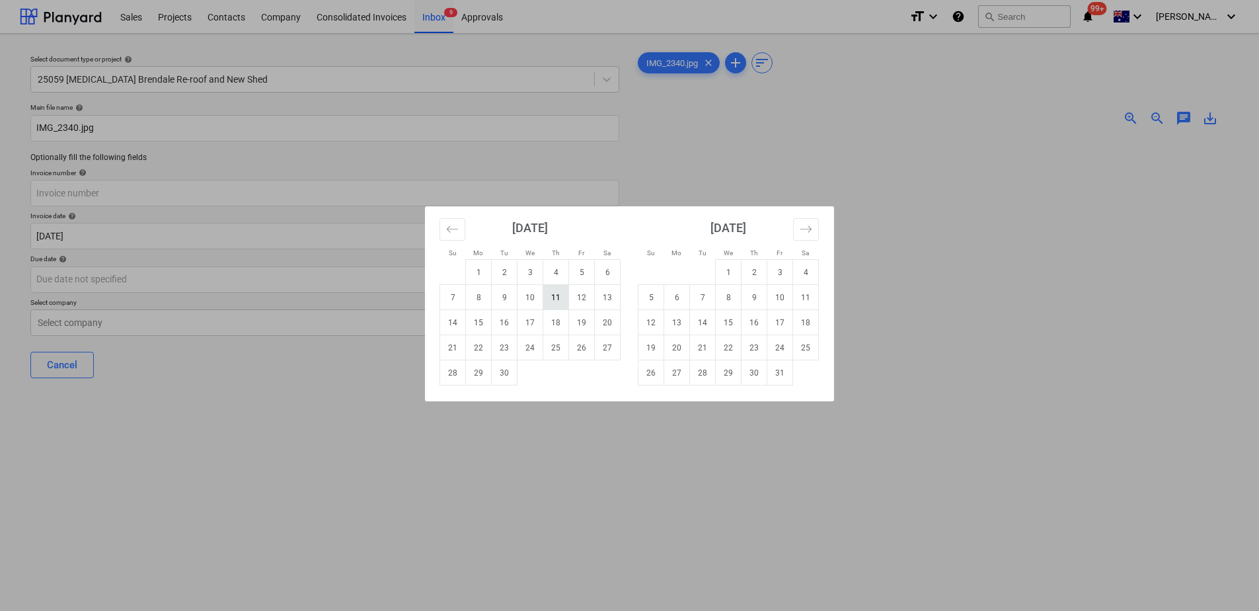
click at [557, 297] on td "11" at bounding box center [556, 297] width 26 height 25
type input "[DATE]"
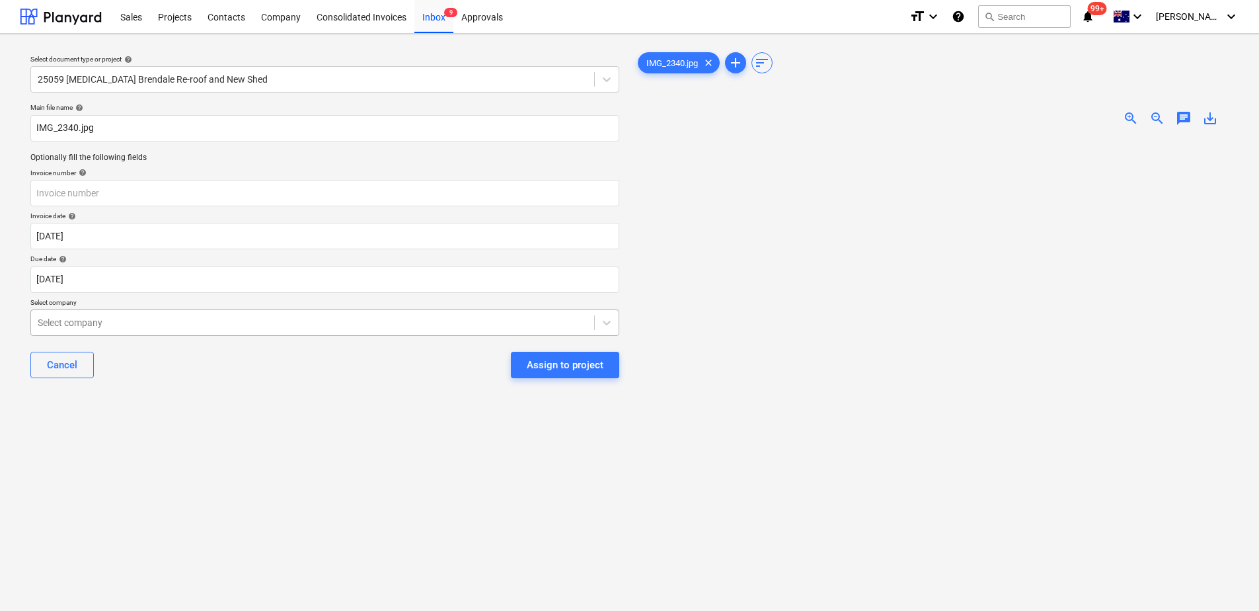
click at [141, 323] on div at bounding box center [313, 322] width 550 height 13
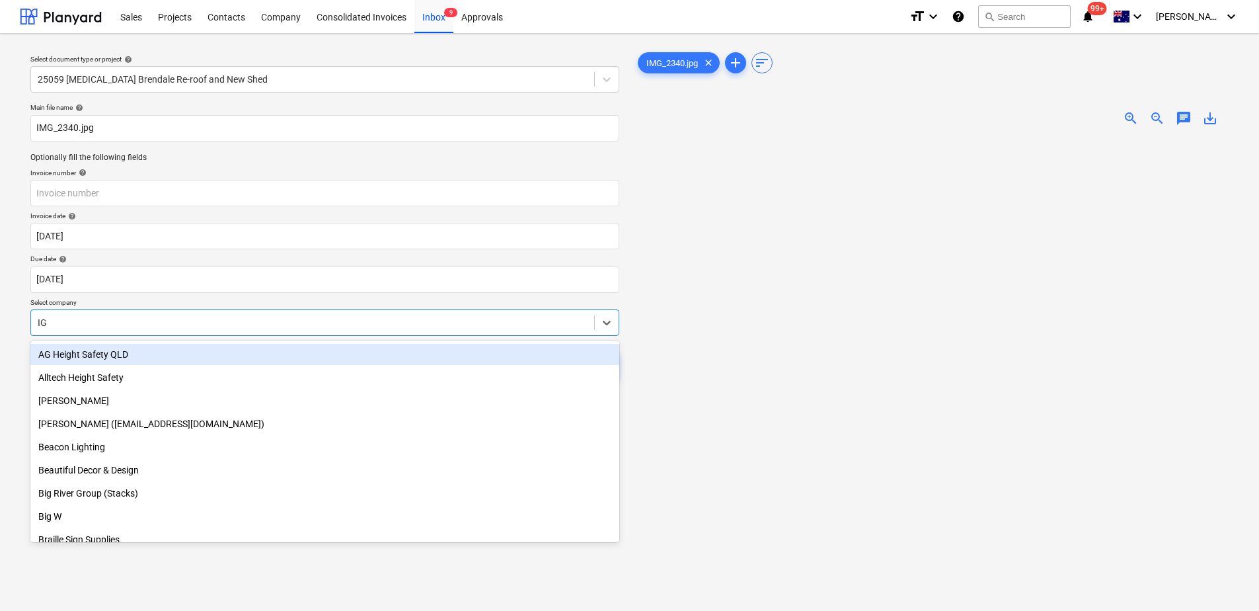
type input "IGA"
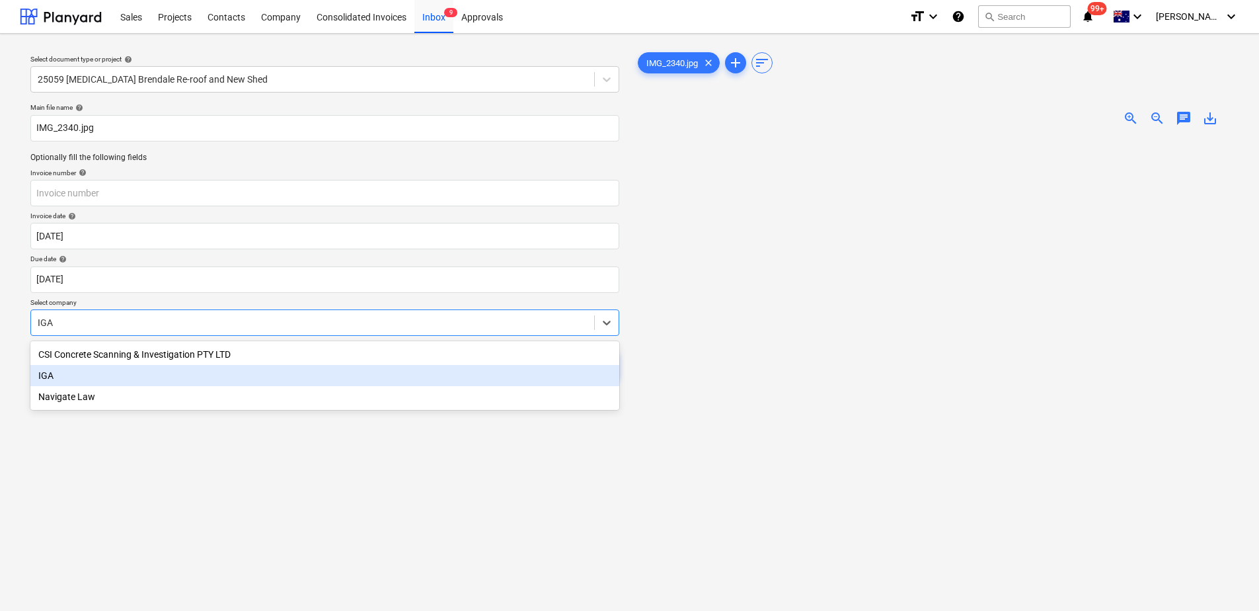
click at [64, 378] on div "IGA" at bounding box center [324, 375] width 589 height 21
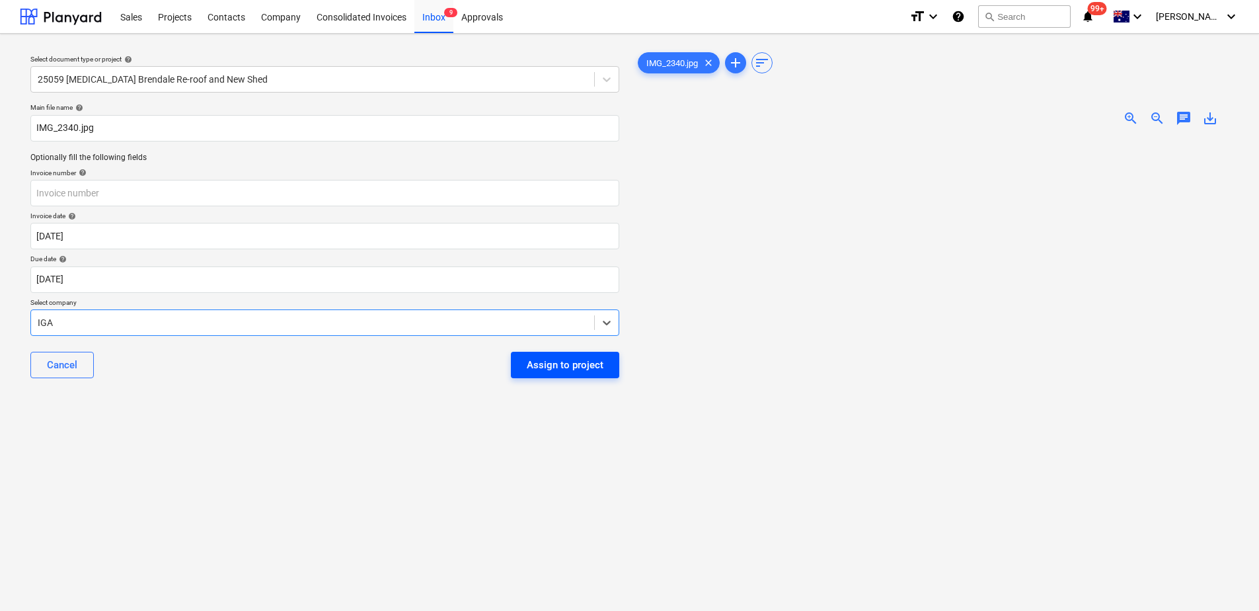
click at [599, 369] on div "Assign to project" at bounding box center [565, 364] width 77 height 17
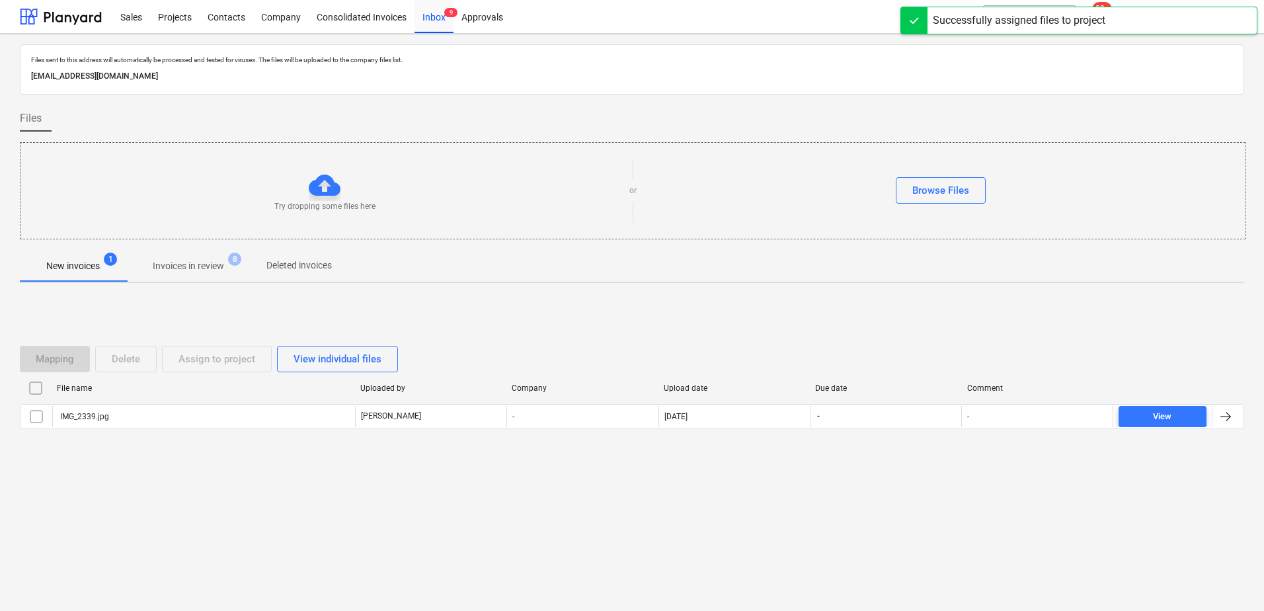
click at [198, 270] on p "Invoices in review" at bounding box center [188, 266] width 71 height 14
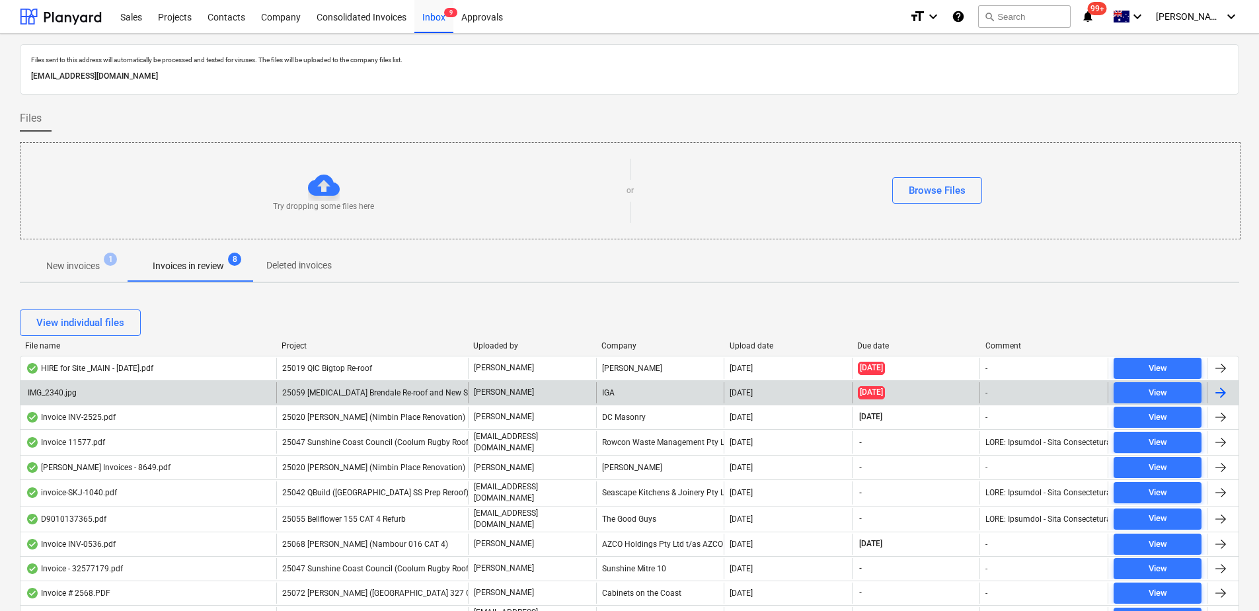
click at [335, 392] on span "25059 [MEDICAL_DATA] Brendale Re-roof and New Shed" at bounding box center [381, 392] width 199 height 9
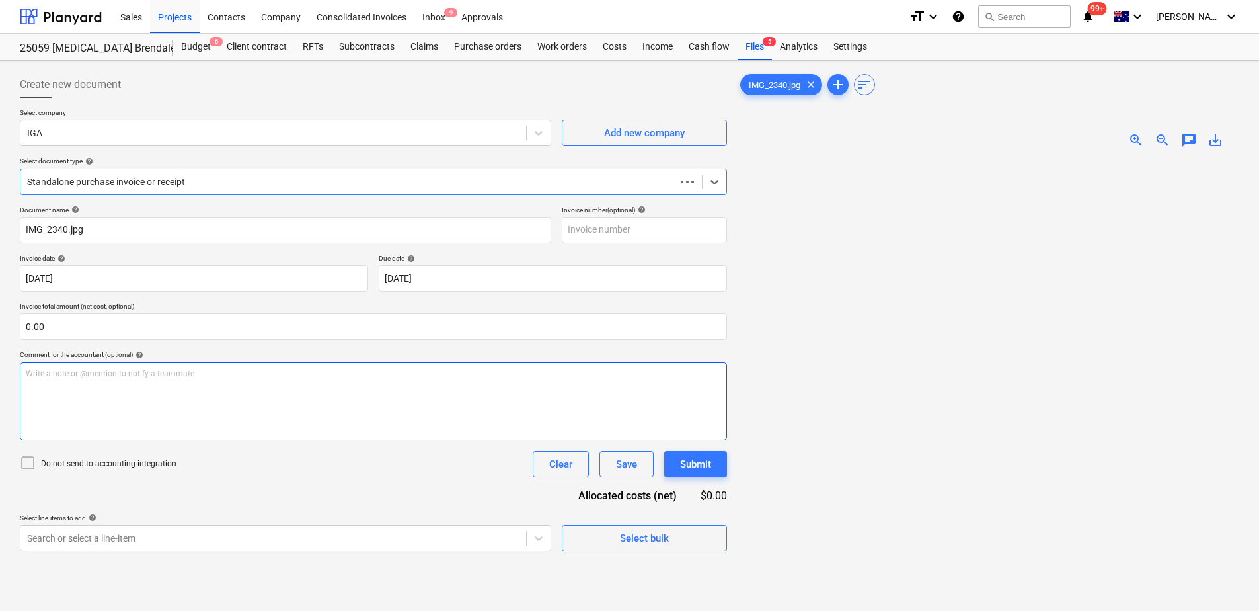
type input "[DATE]"
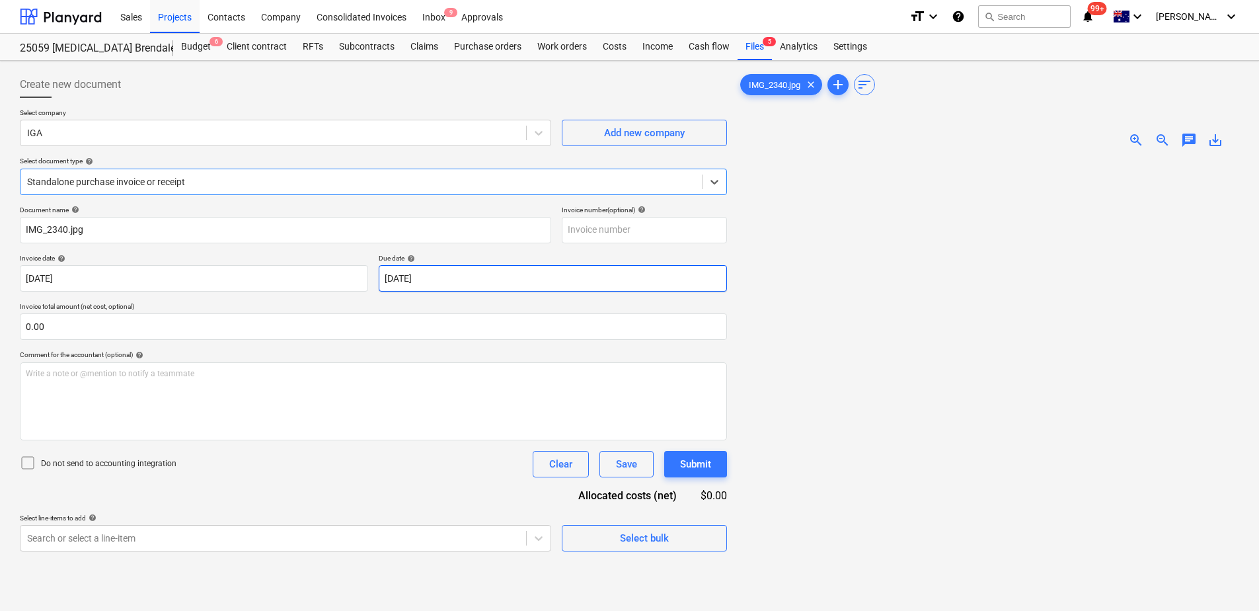
click at [447, 281] on body "Sales Projects Contacts Company Consolidated Invoices Inbox 9 Approvals format_…" at bounding box center [629, 305] width 1259 height 611
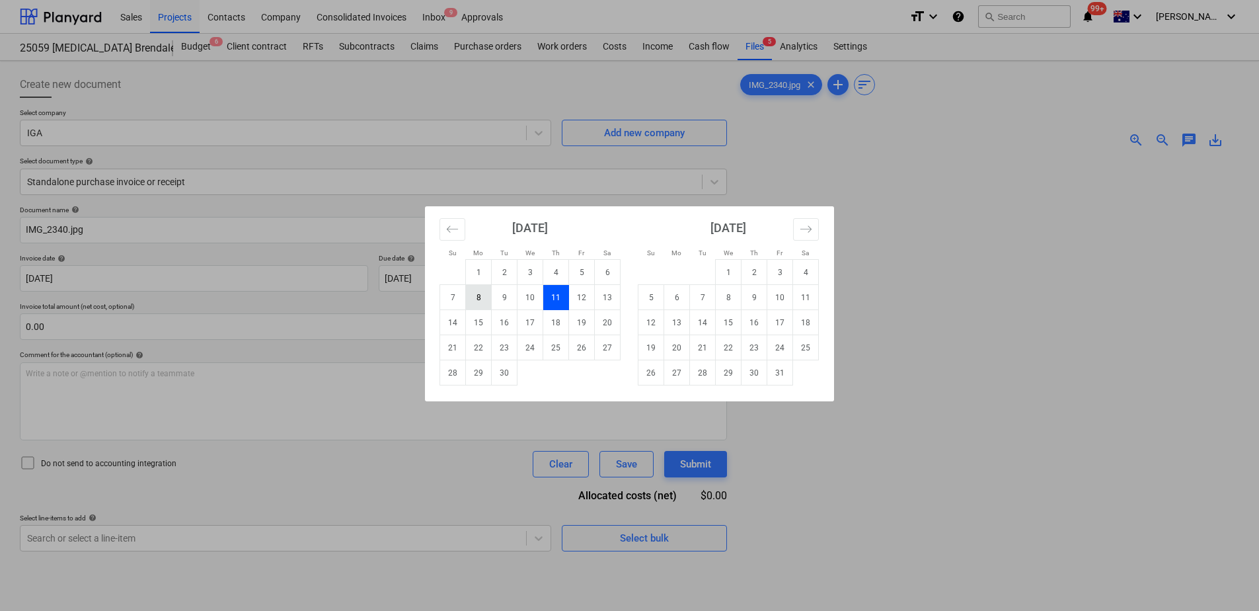
click at [480, 301] on td "8" at bounding box center [479, 297] width 26 height 25
type input "[DATE]"
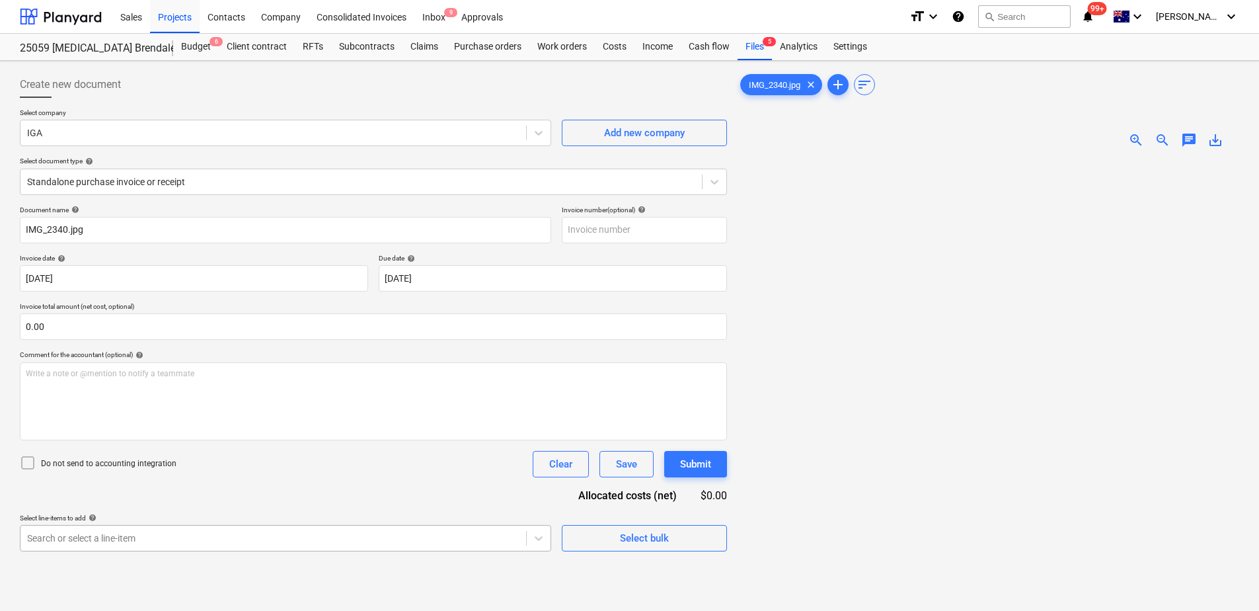
scroll to position [147, 0]
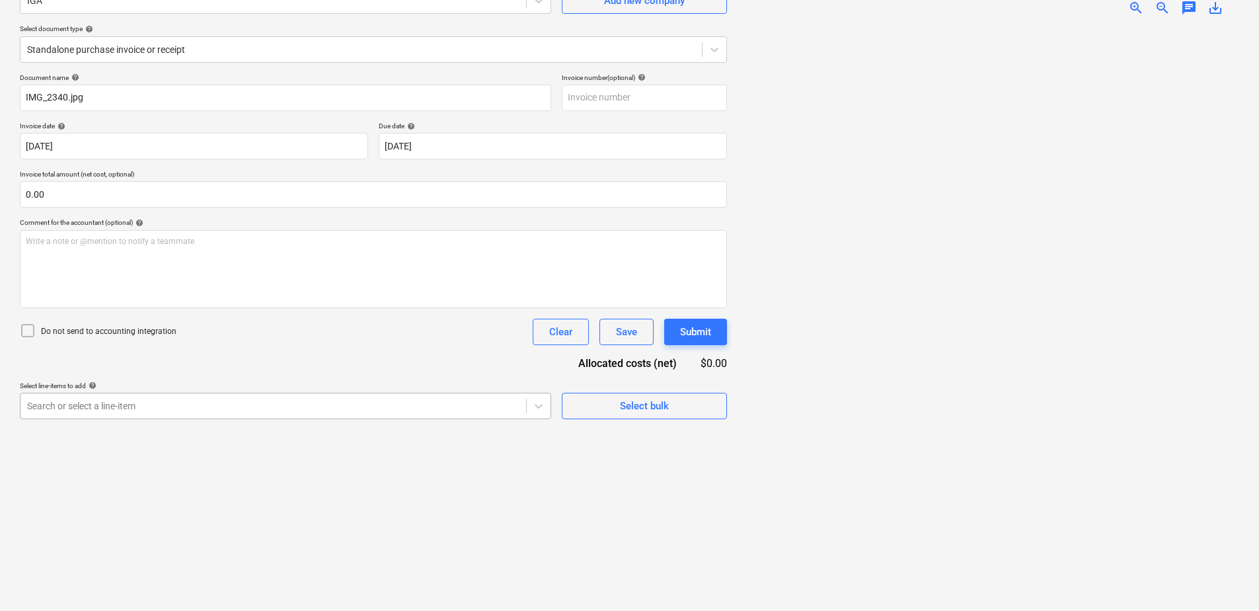
click at [192, 478] on body "Sales Projects Contacts Company Consolidated Invoices Inbox 9 Approvals format_…" at bounding box center [629, 173] width 1259 height 611
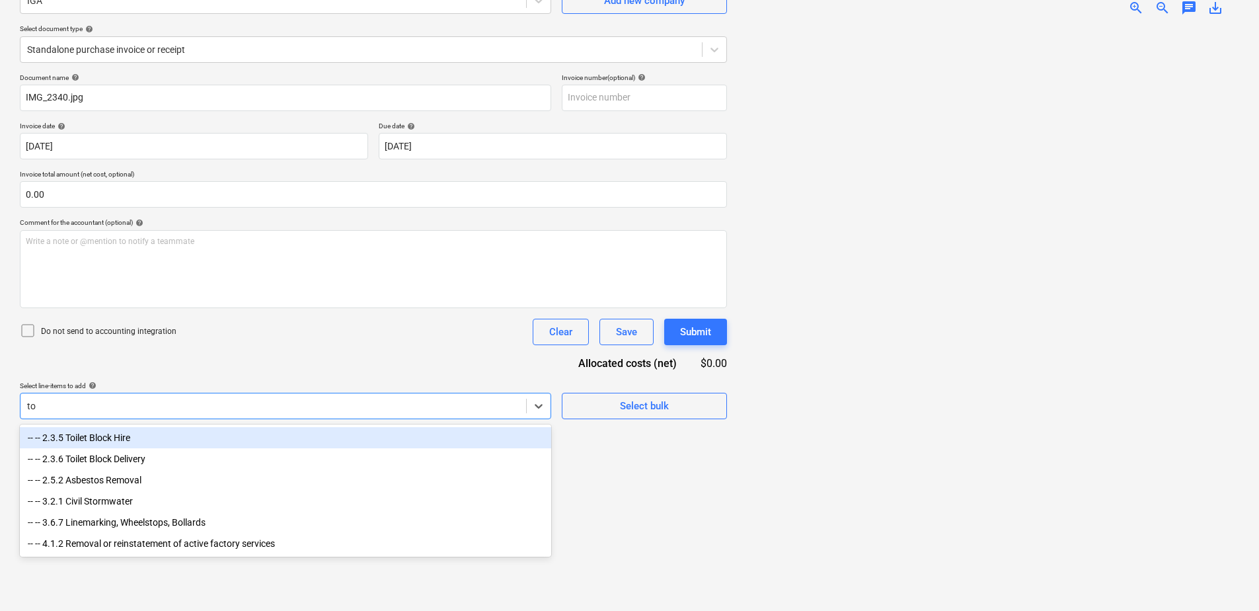
scroll to position [132, 0]
type input "toi"
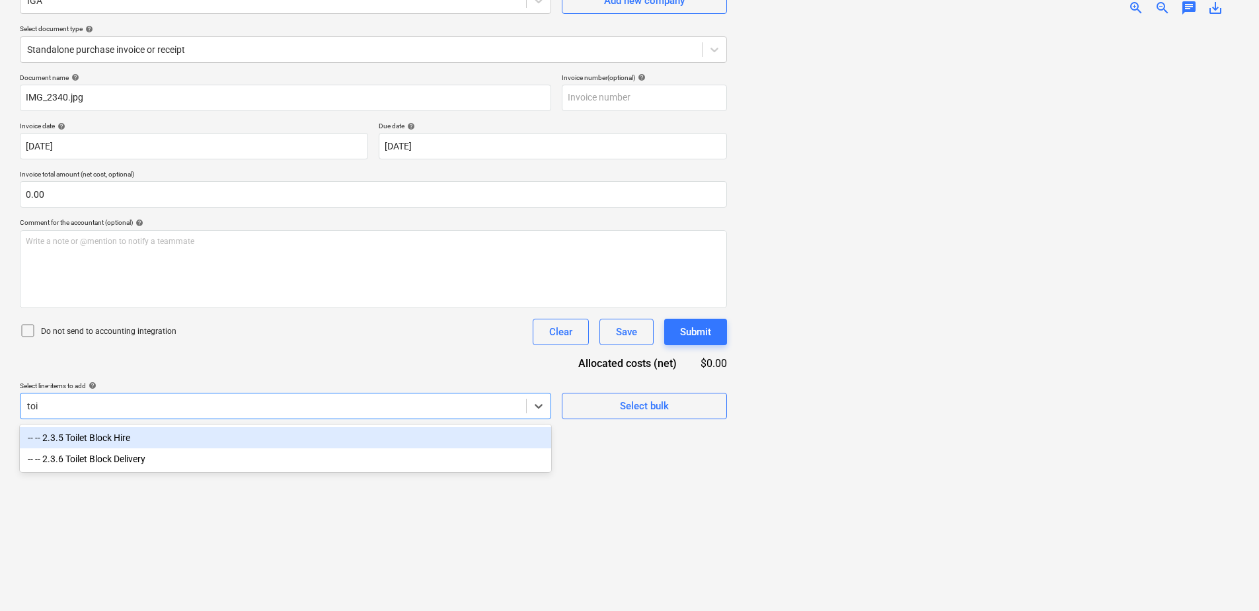
click at [180, 433] on div "-- -- 2.3.5 Toilet Block Hire" at bounding box center [285, 437] width 531 height 21
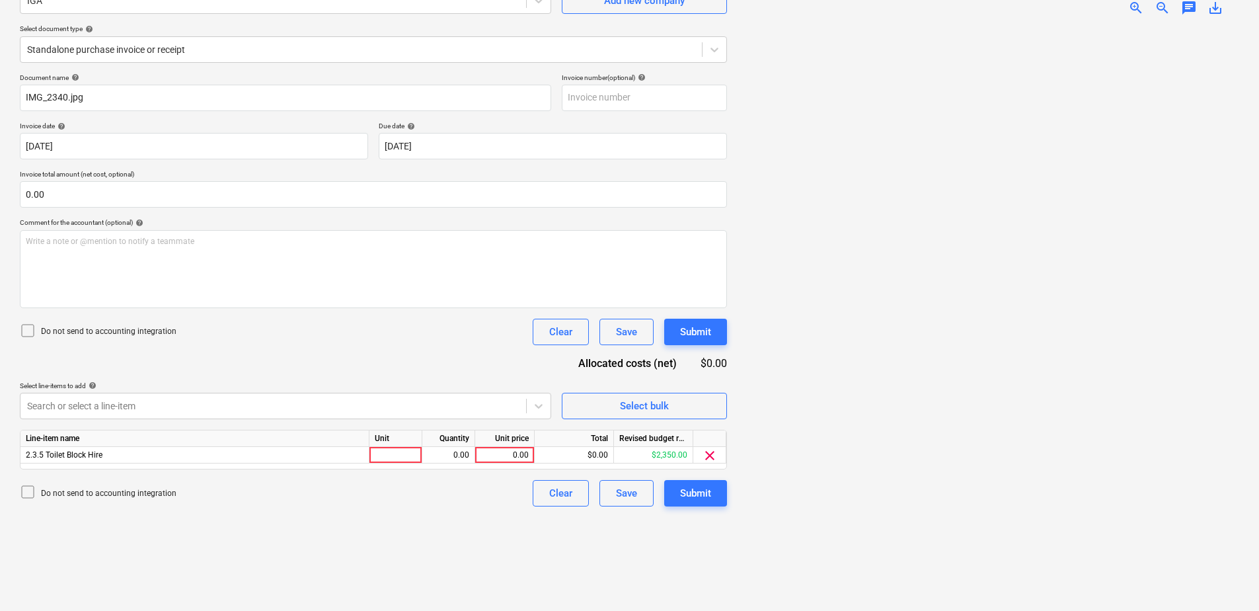
click at [288, 367] on div "Document name help IMG_2340.jpg Invoice number (optional) help Invoice date hel…" at bounding box center [373, 289] width 707 height 433
click at [383, 458] on div at bounding box center [395, 455] width 53 height 17
type input "Item"
type input "28.99"
click at [708, 495] on div "Submit" at bounding box center [695, 492] width 31 height 17
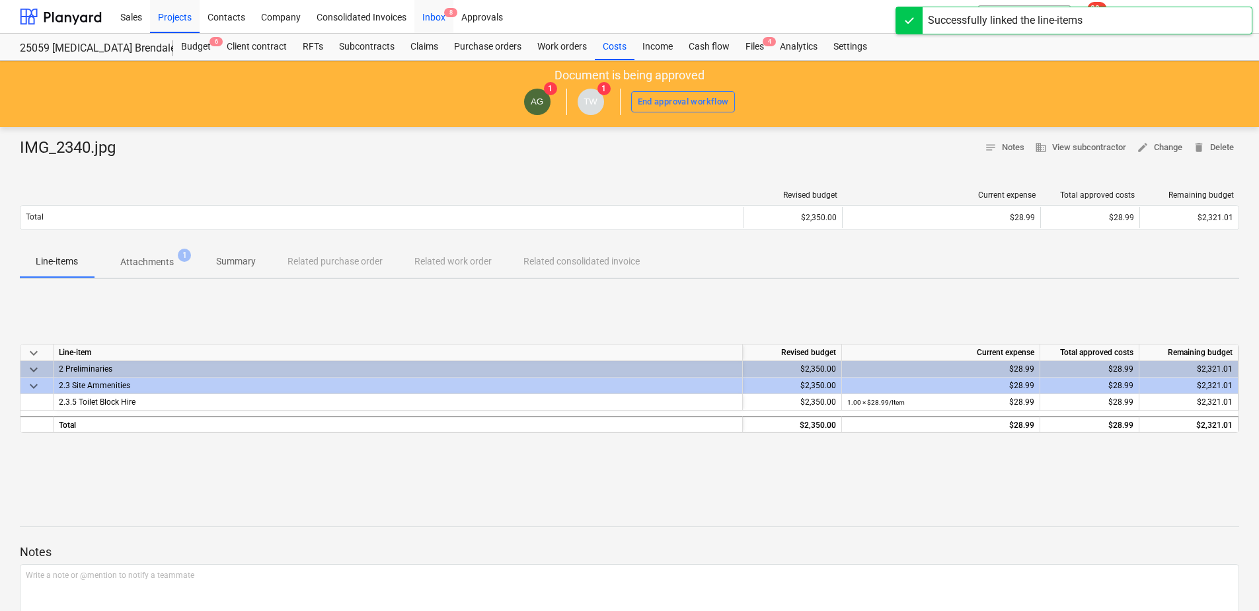
click at [433, 23] on div "Inbox 8" at bounding box center [433, 16] width 39 height 34
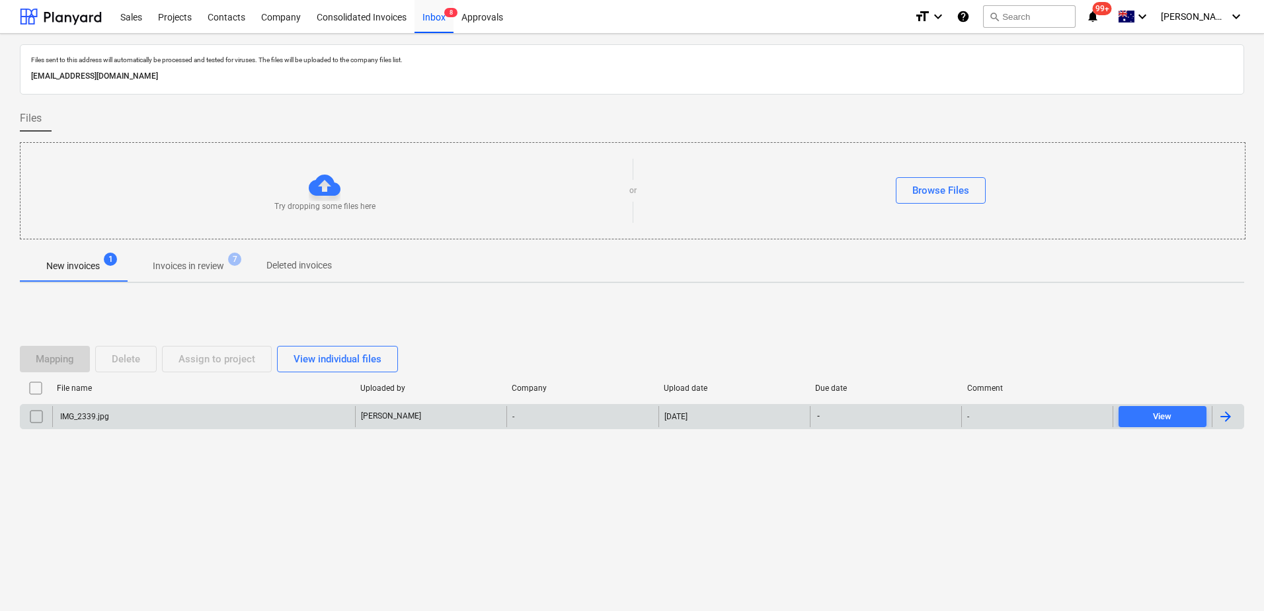
click at [318, 408] on div "IMG_2339.jpg" at bounding box center [203, 416] width 303 height 21
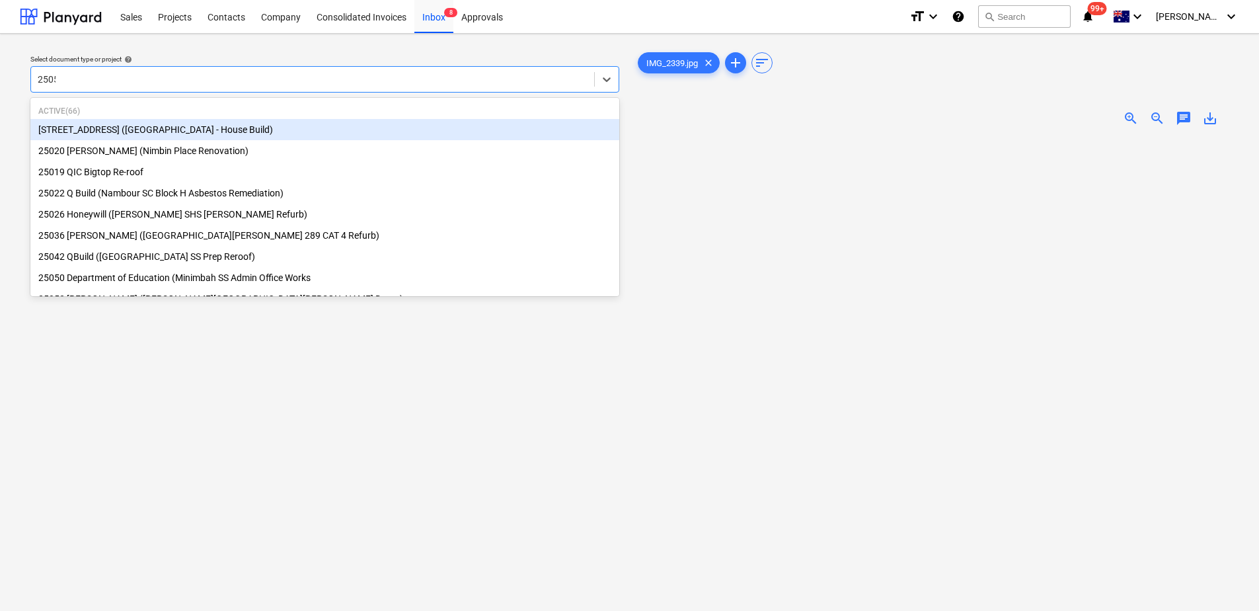
type input "25059"
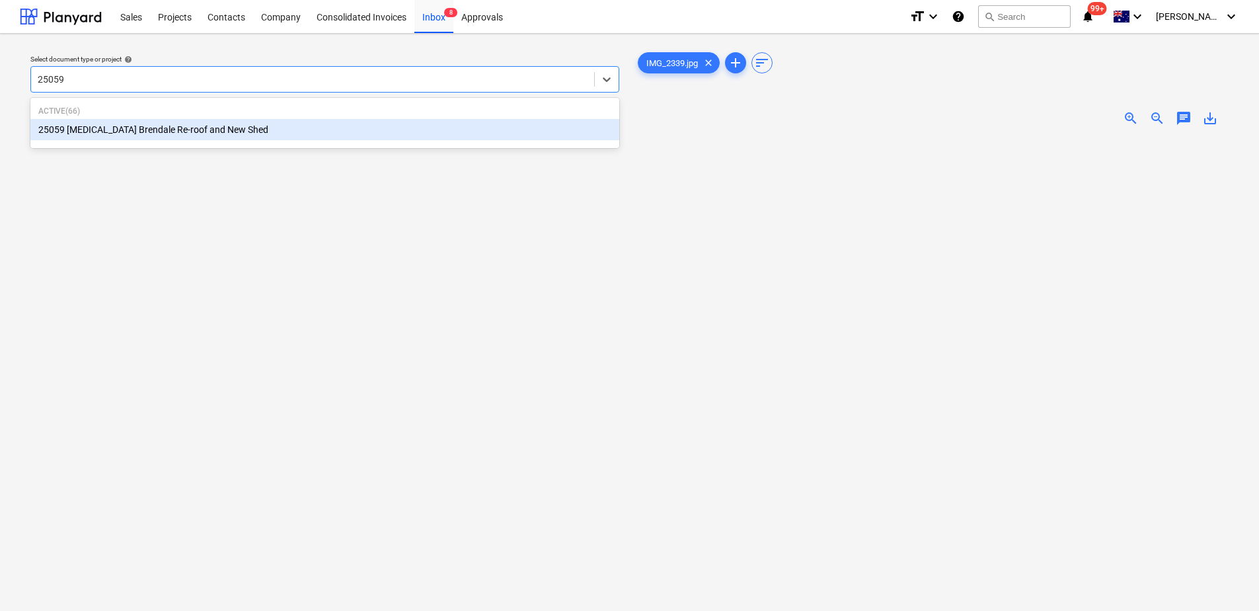
click at [190, 133] on div "25059 [MEDICAL_DATA] Brendale Re-roof and New Shed" at bounding box center [324, 129] width 589 height 21
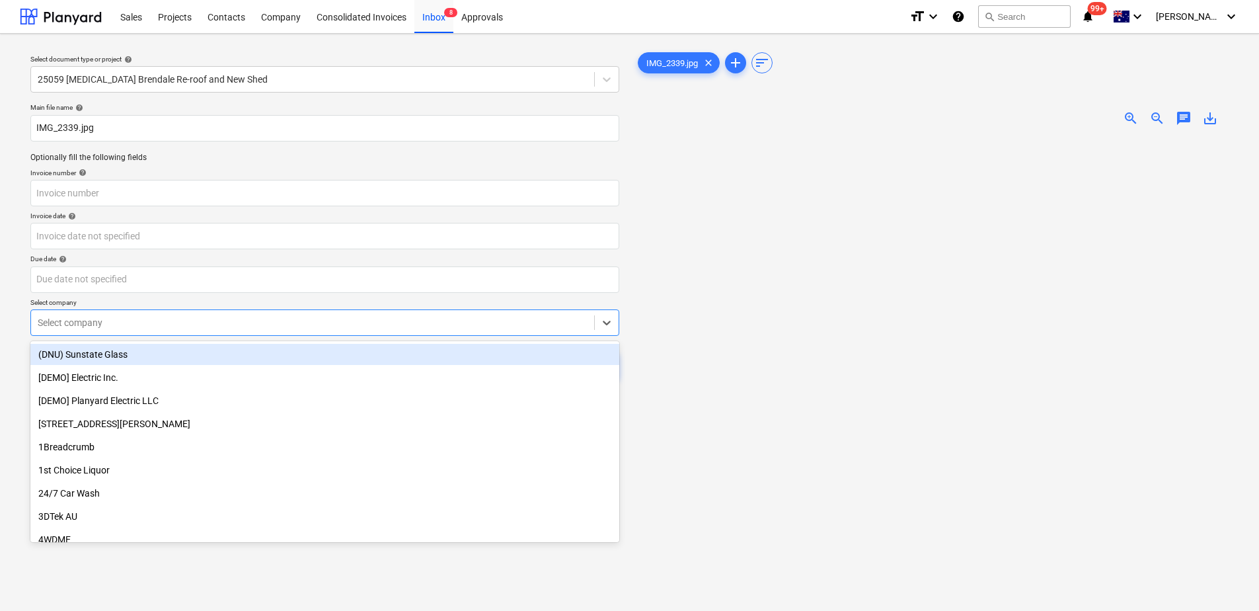
click at [222, 322] on div at bounding box center [313, 322] width 550 height 13
type input "h"
click at [164, 350] on div "1st Choice Liquor" at bounding box center [324, 354] width 589 height 21
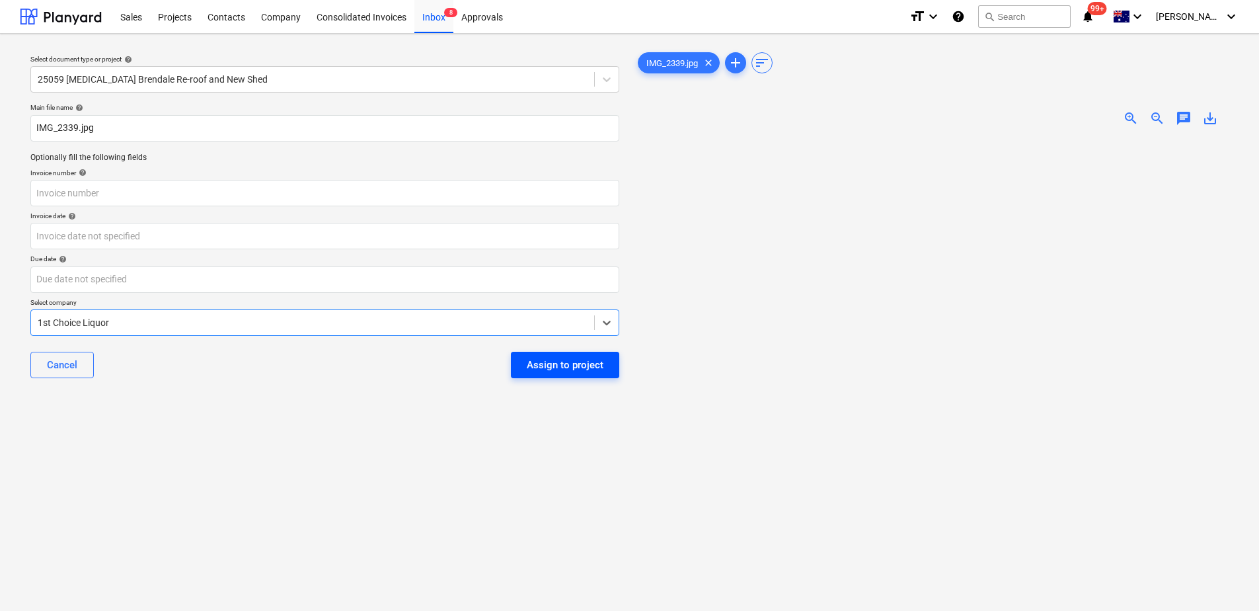
click at [540, 365] on div "Assign to project" at bounding box center [565, 364] width 77 height 17
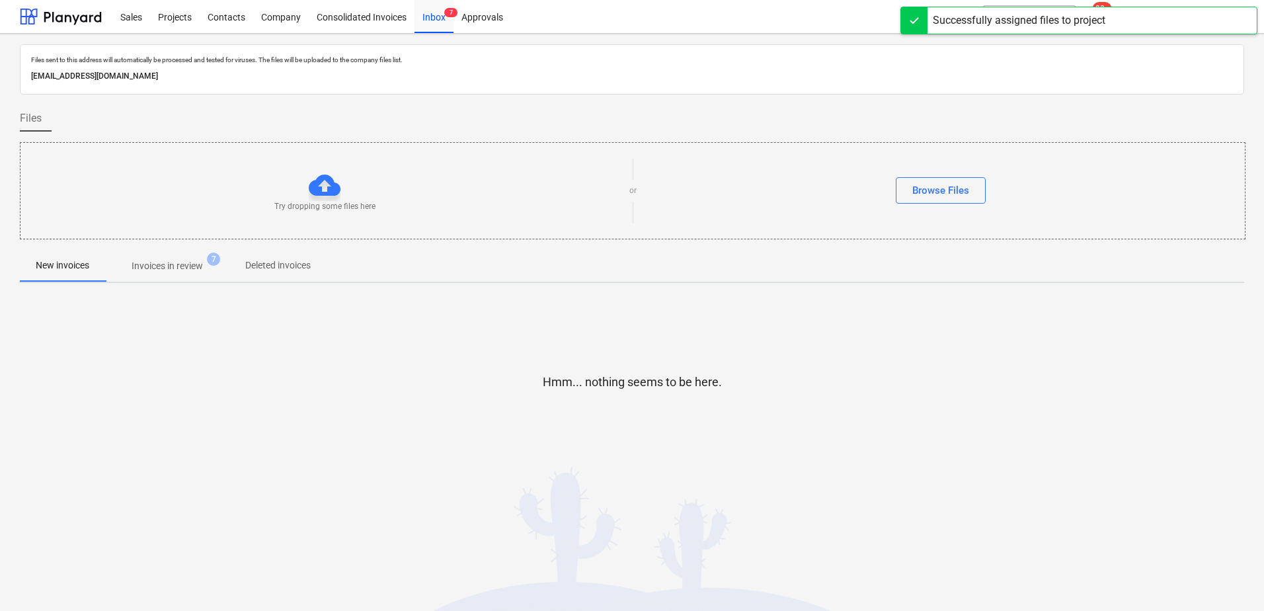
click at [197, 258] on span "Invoices in review 7" at bounding box center [167, 266] width 124 height 24
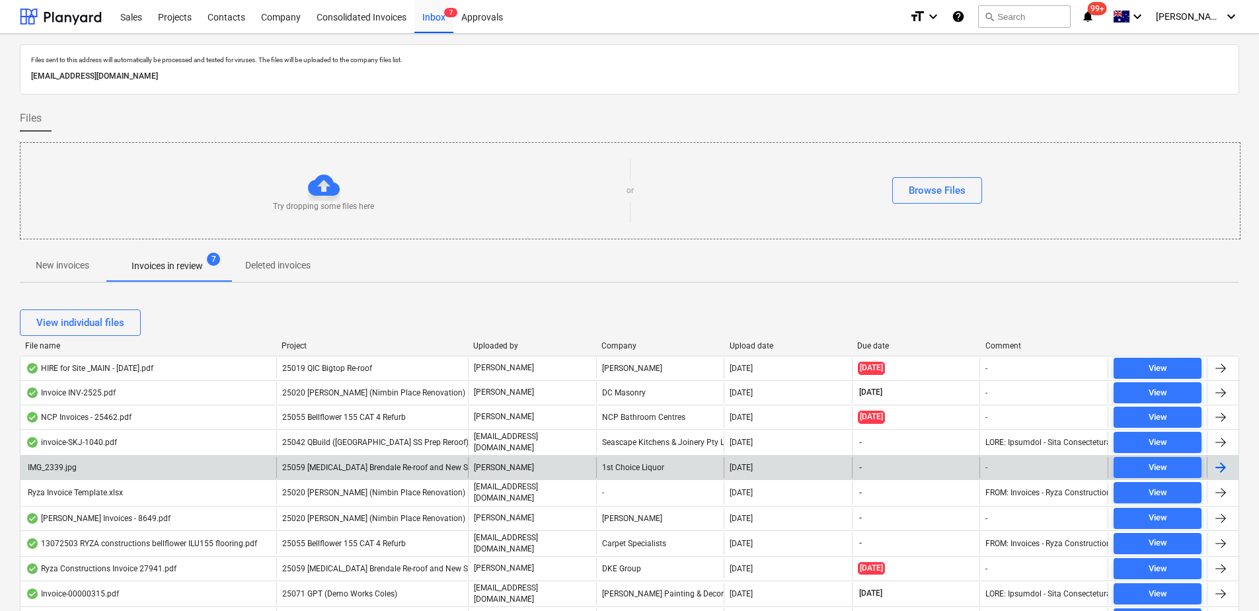
click at [375, 465] on span "25059 [MEDICAL_DATA] Brendale Re-roof and New Shed" at bounding box center [381, 467] width 199 height 9
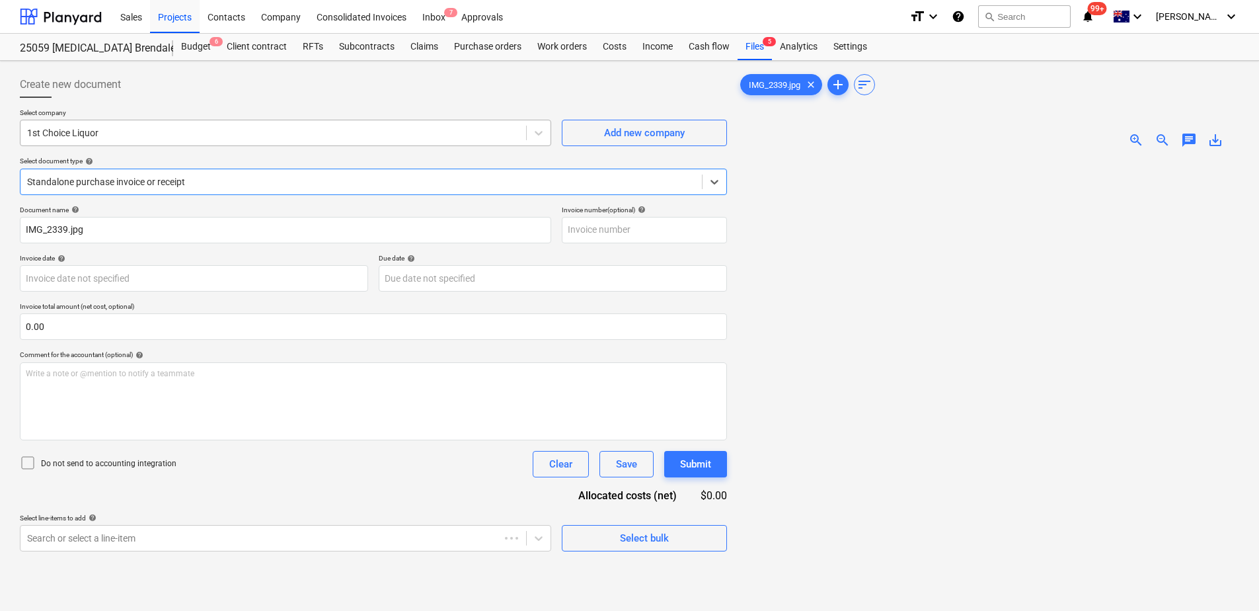
click at [100, 137] on div at bounding box center [273, 132] width 492 height 13
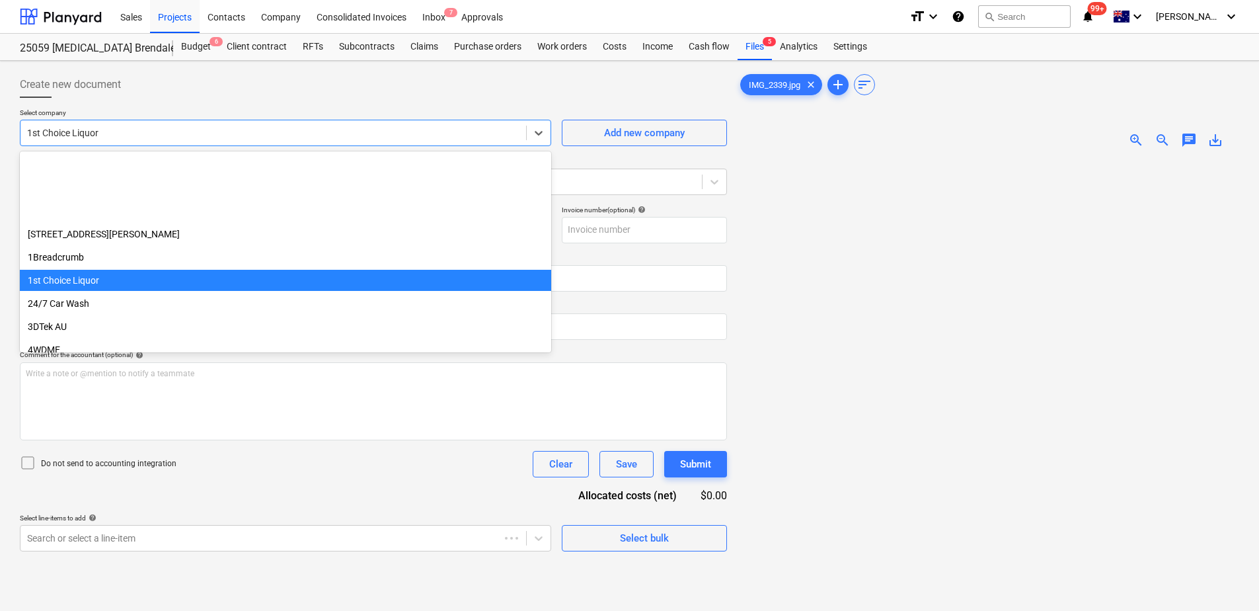
scroll to position [116, 0]
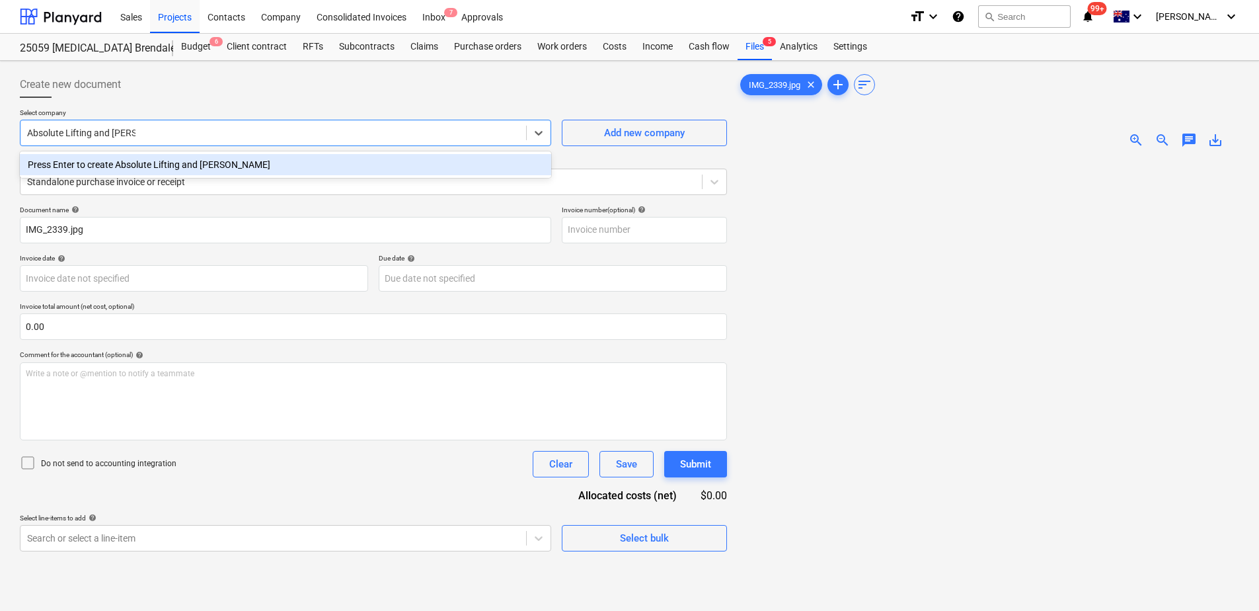
type input "Absolute Lifting and Safety"
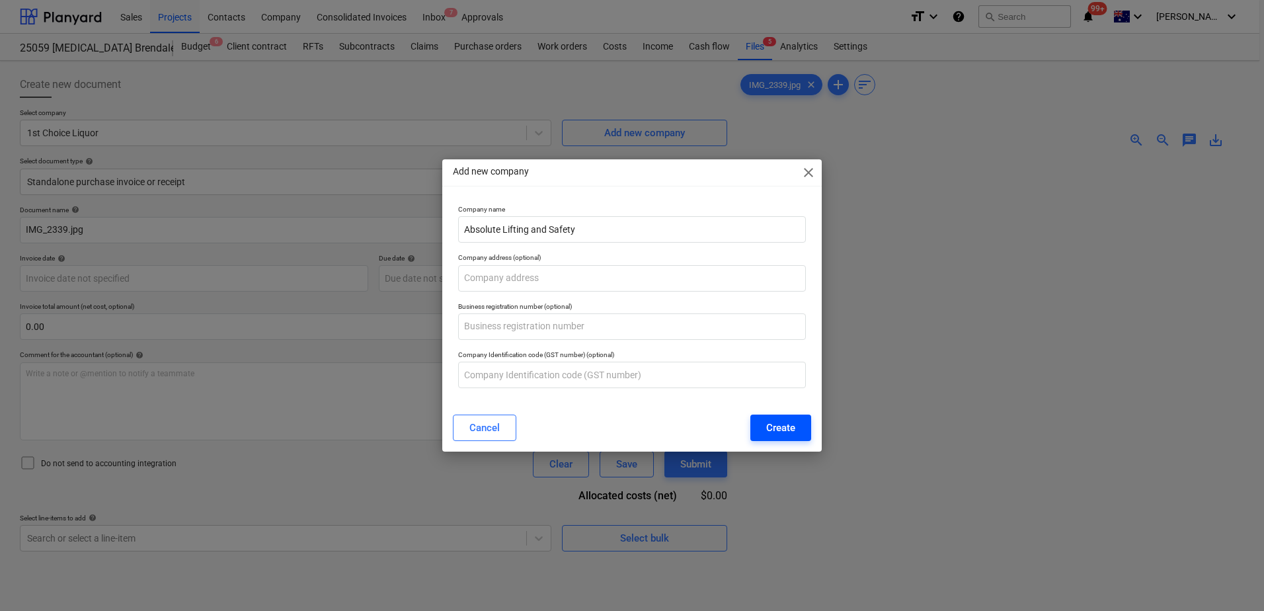
click at [805, 424] on button "Create" at bounding box center [780, 427] width 61 height 26
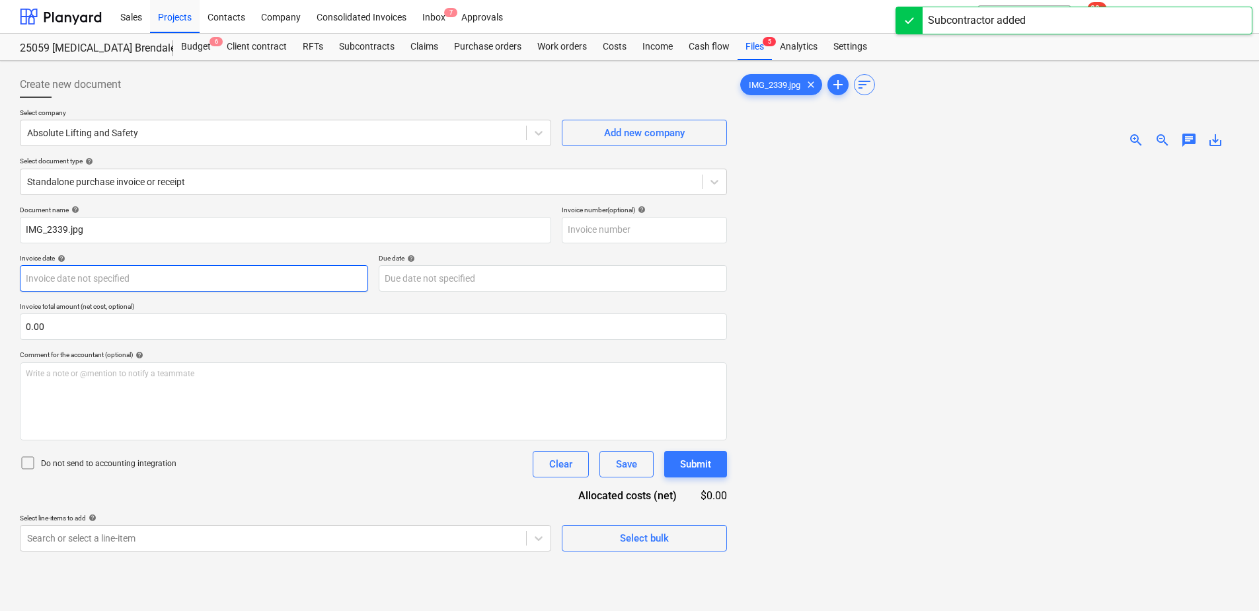
click at [138, 278] on body "Sales Projects Contacts Company Consolidated Invoices Inbox 7 Approvals format_…" at bounding box center [629, 305] width 1259 height 611
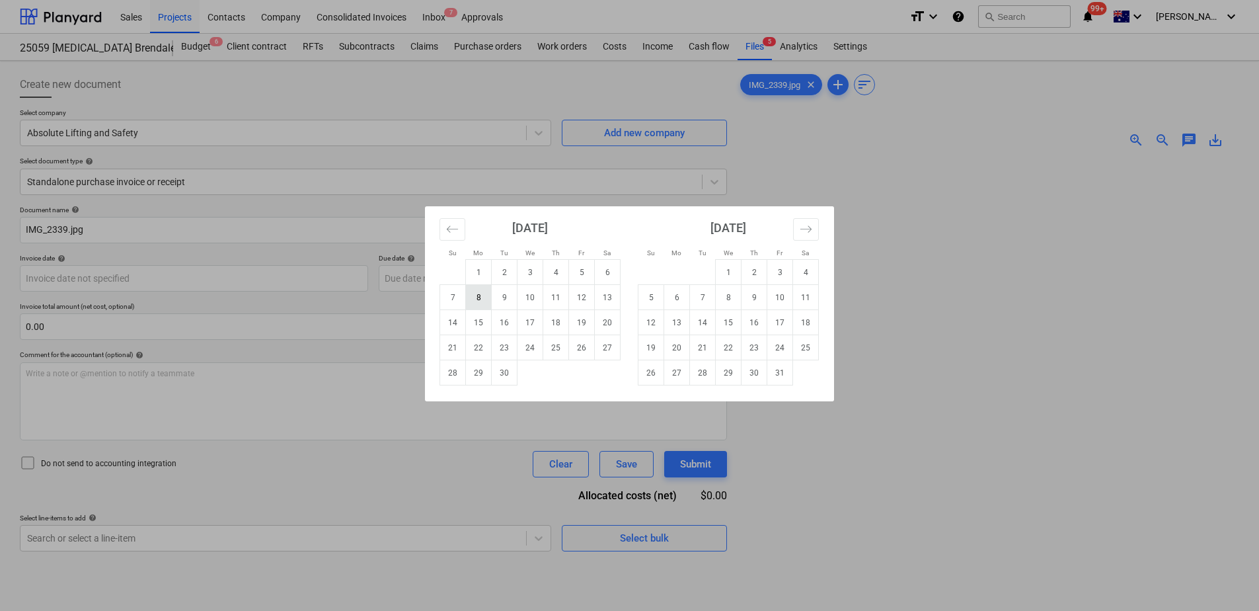
click at [476, 306] on td "8" at bounding box center [479, 297] width 26 height 25
type input "[DATE]"
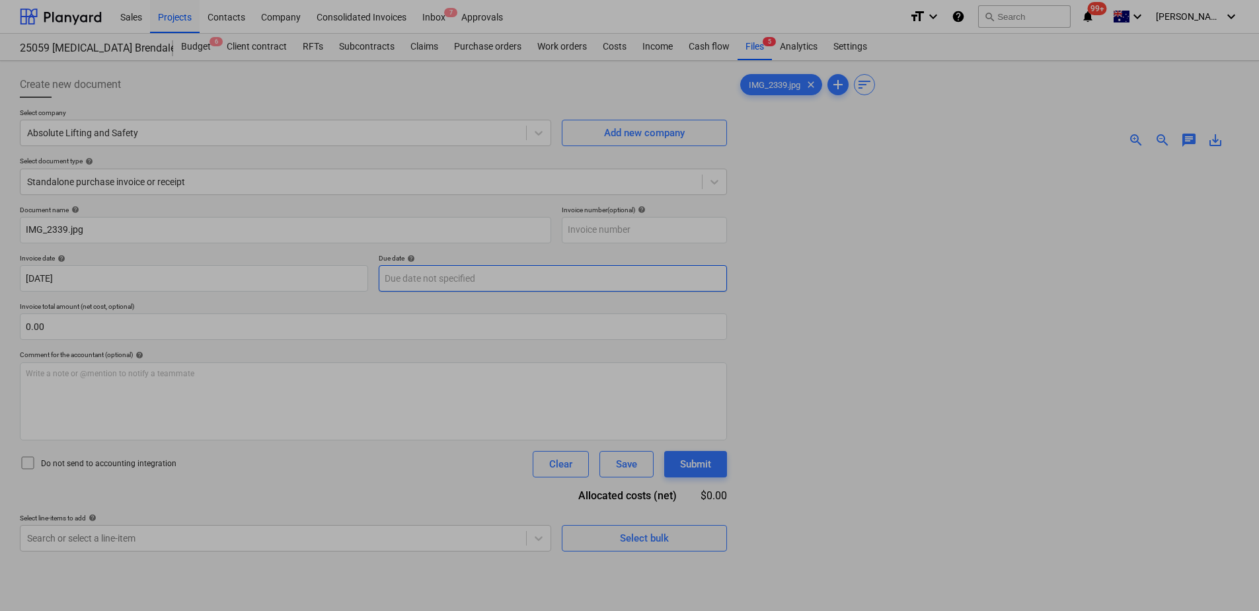
click at [433, 283] on body "Sales Projects Contacts Company Consolidated Invoices Inbox 7 Approvals format_…" at bounding box center [629, 305] width 1259 height 611
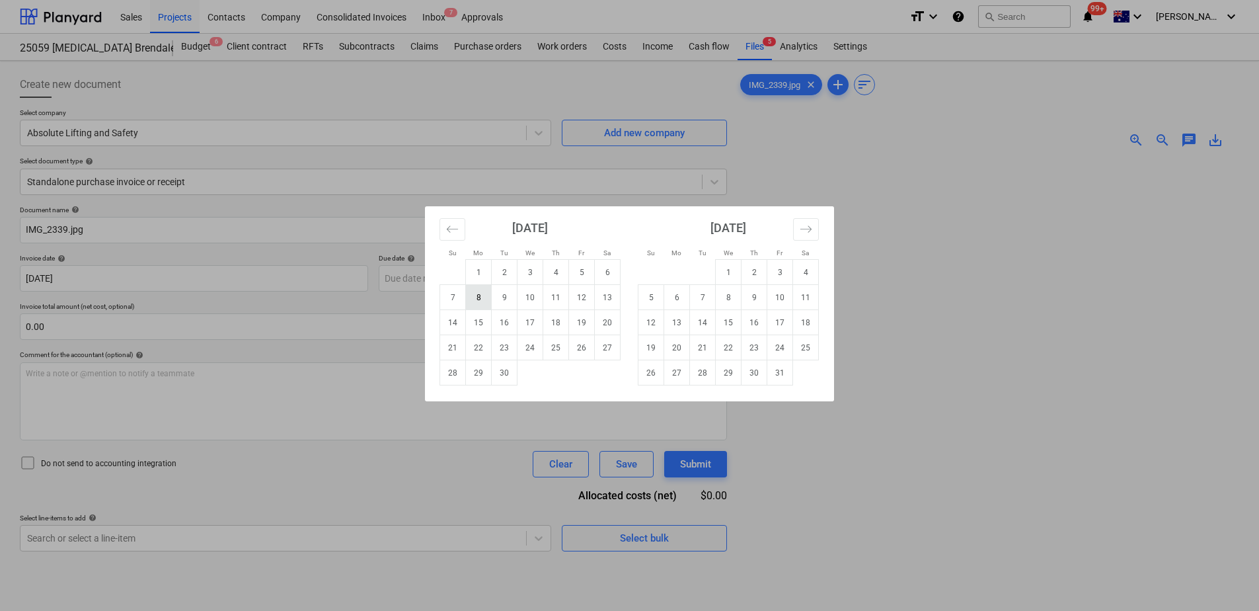
click at [473, 302] on td "8" at bounding box center [479, 297] width 26 height 25
type input "[DATE]"
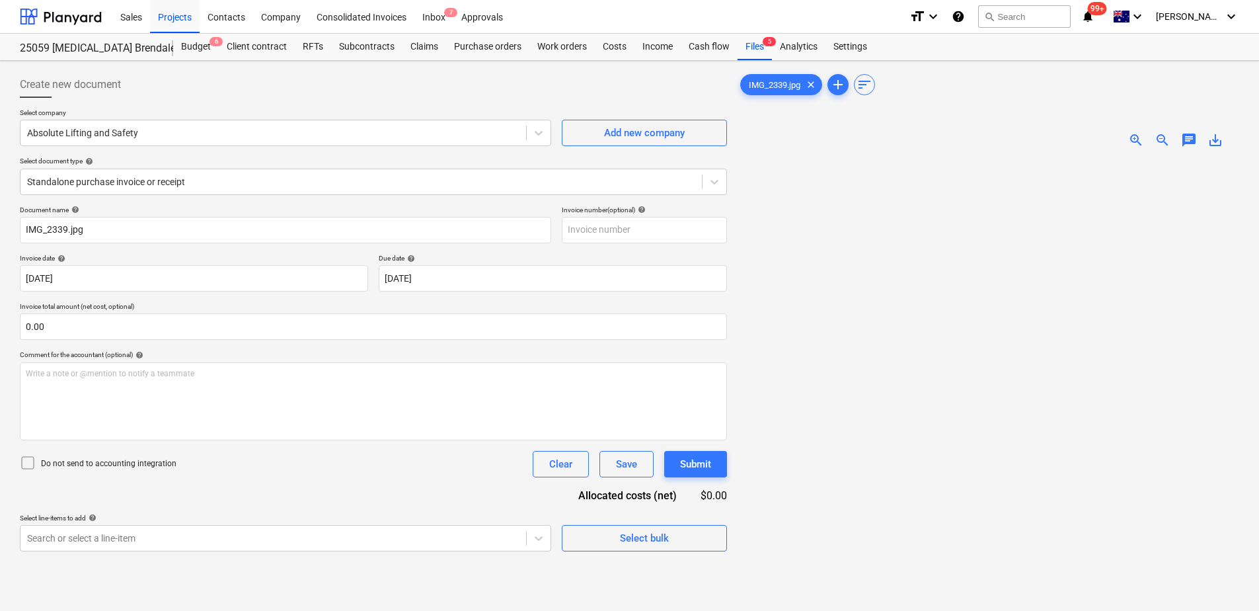
drag, startPoint x: 194, startPoint y: 484, endPoint x: 201, endPoint y: 487, distance: 7.7
click at [194, 484] on div "Document name help IMG_2339.jpg Invoice number (optional) help Invoice date hel…" at bounding box center [373, 379] width 707 height 346
click at [135, 541] on body "Sales Projects Contacts Company Consolidated Invoices Inbox 7 Approvals format_…" at bounding box center [629, 305] width 1259 height 611
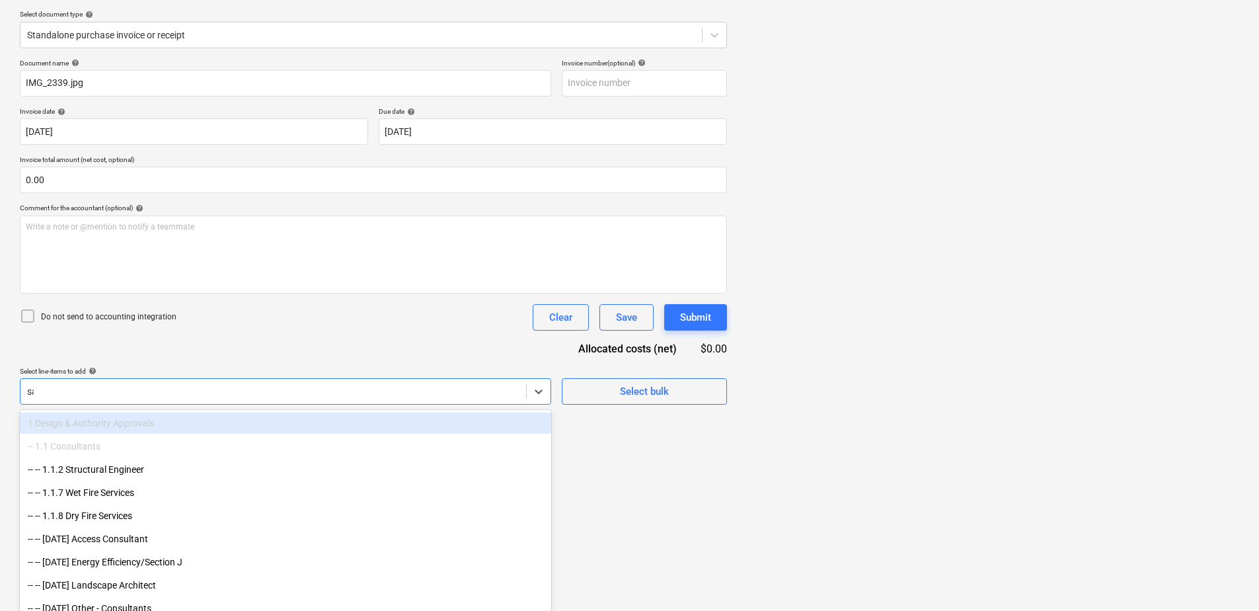
scroll to position [132, 0]
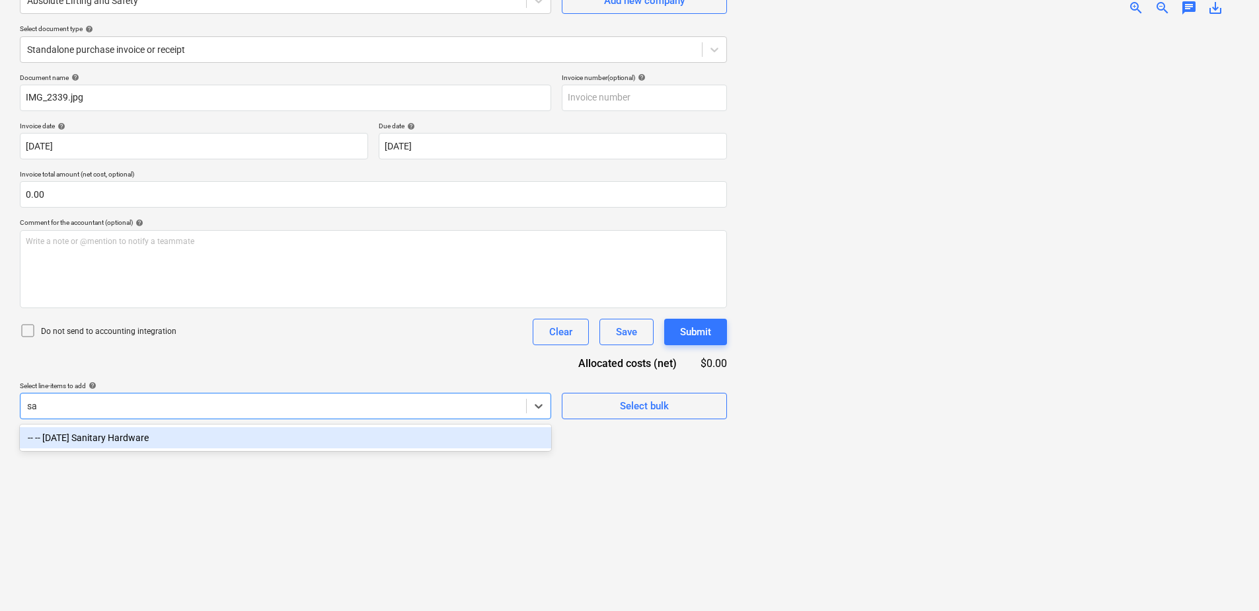
type input "s"
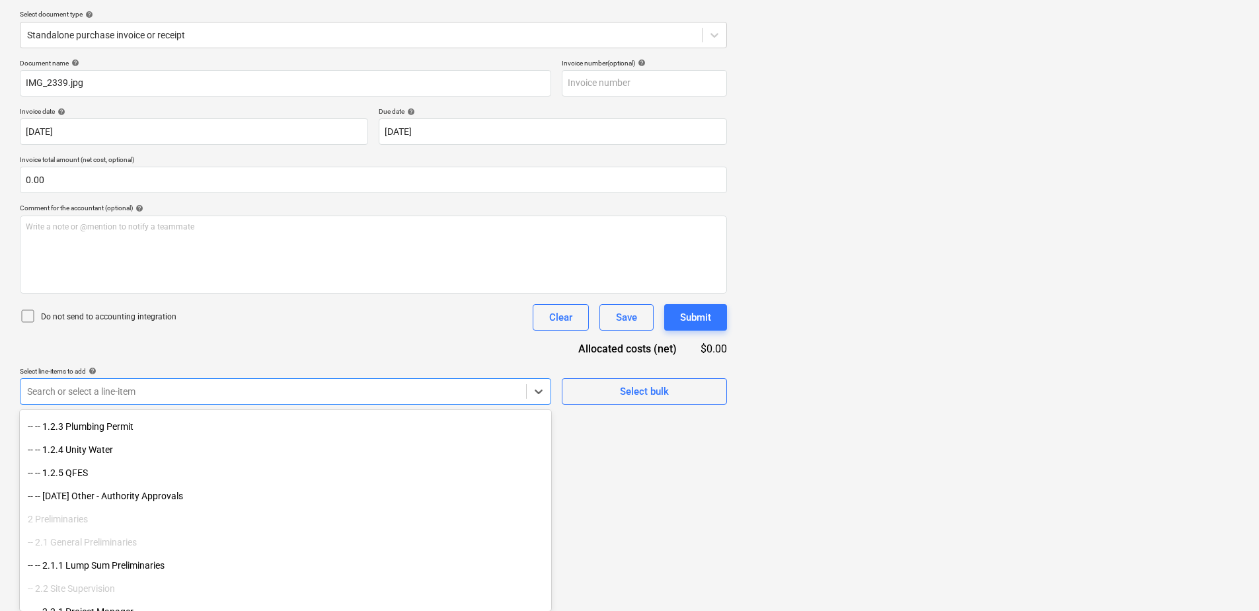
scroll to position [595, 0]
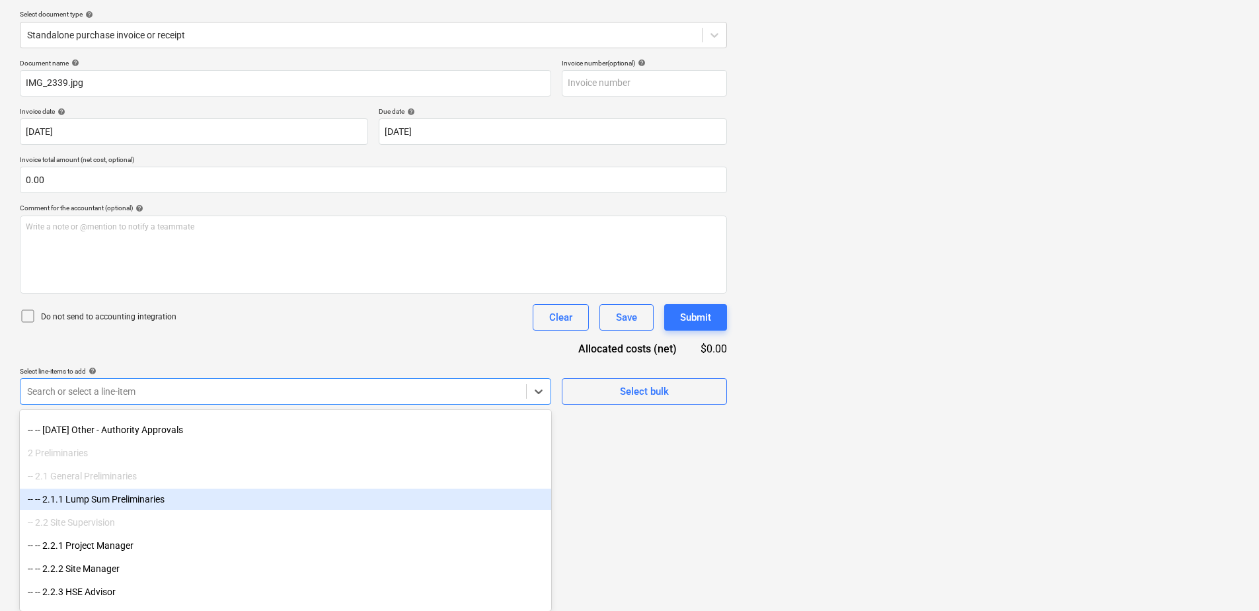
click at [208, 498] on div "-- -- 2.1.1 Lump Sum Preliminaries" at bounding box center [285, 498] width 531 height 21
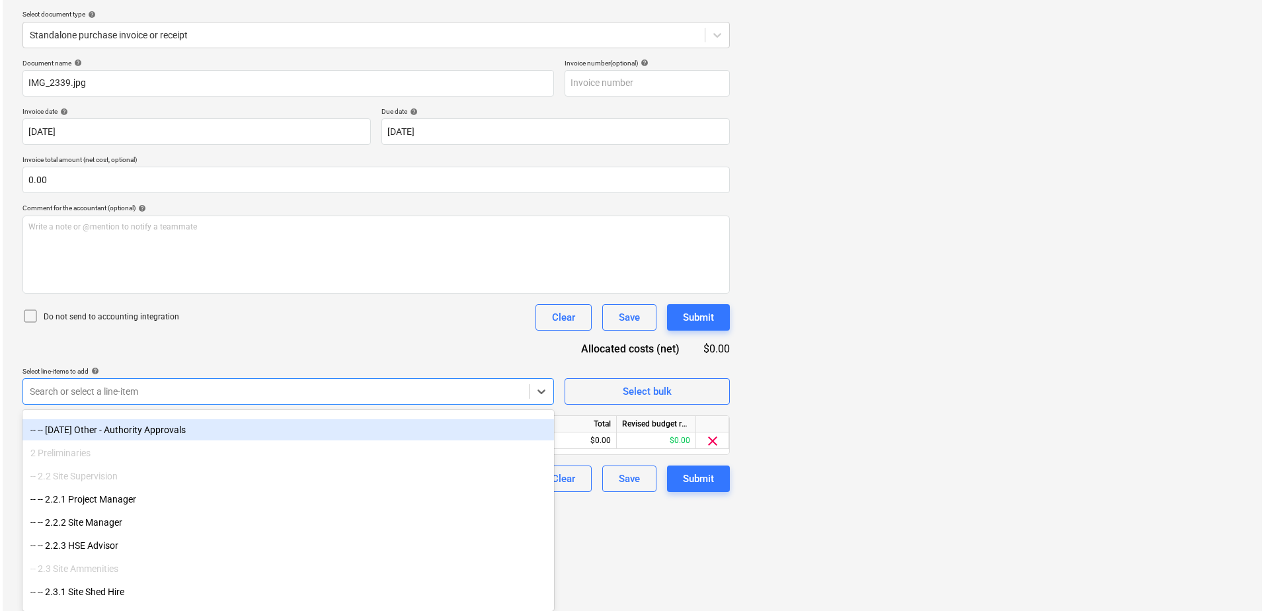
scroll to position [132, 0]
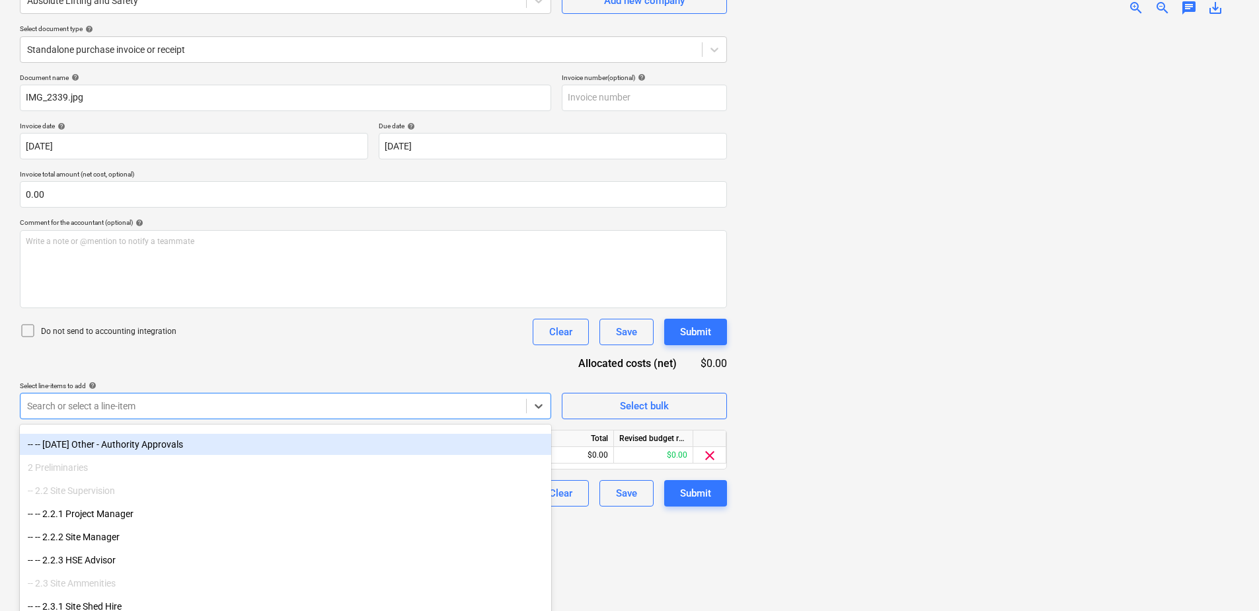
click at [346, 328] on div "Do not send to accounting integration Clear Save Submit" at bounding box center [373, 332] width 707 height 26
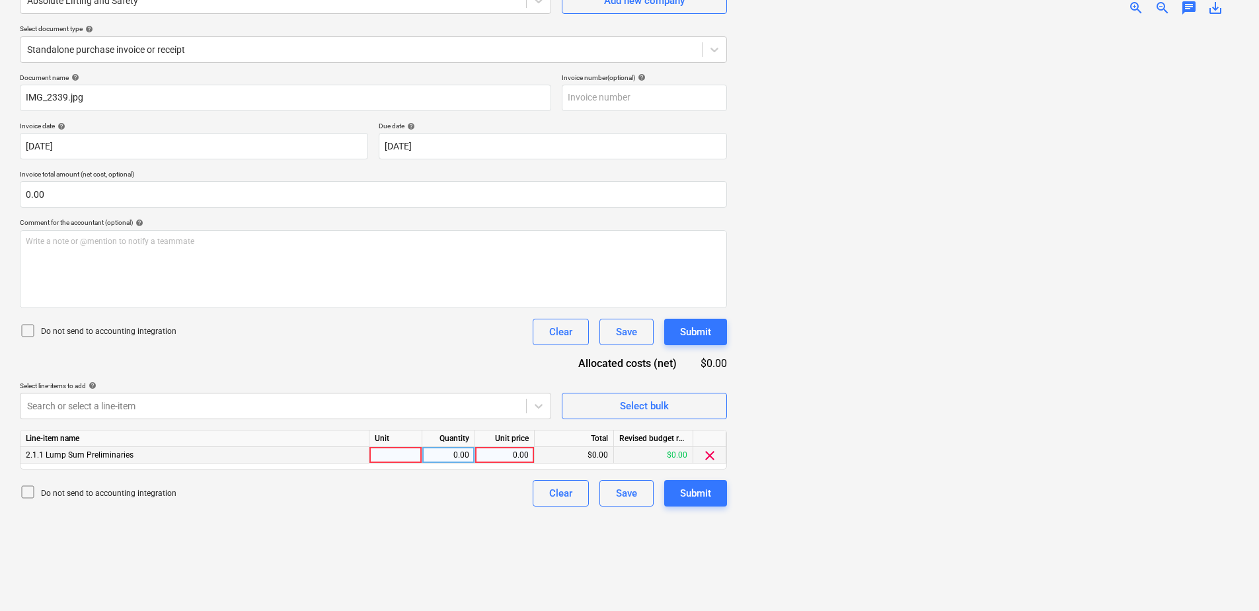
click at [384, 455] on div at bounding box center [395, 455] width 53 height 17
type input "Item"
click at [513, 455] on div "0.00" at bounding box center [504, 455] width 48 height 17
type input "55"
click at [700, 494] on div "Submit" at bounding box center [695, 492] width 31 height 17
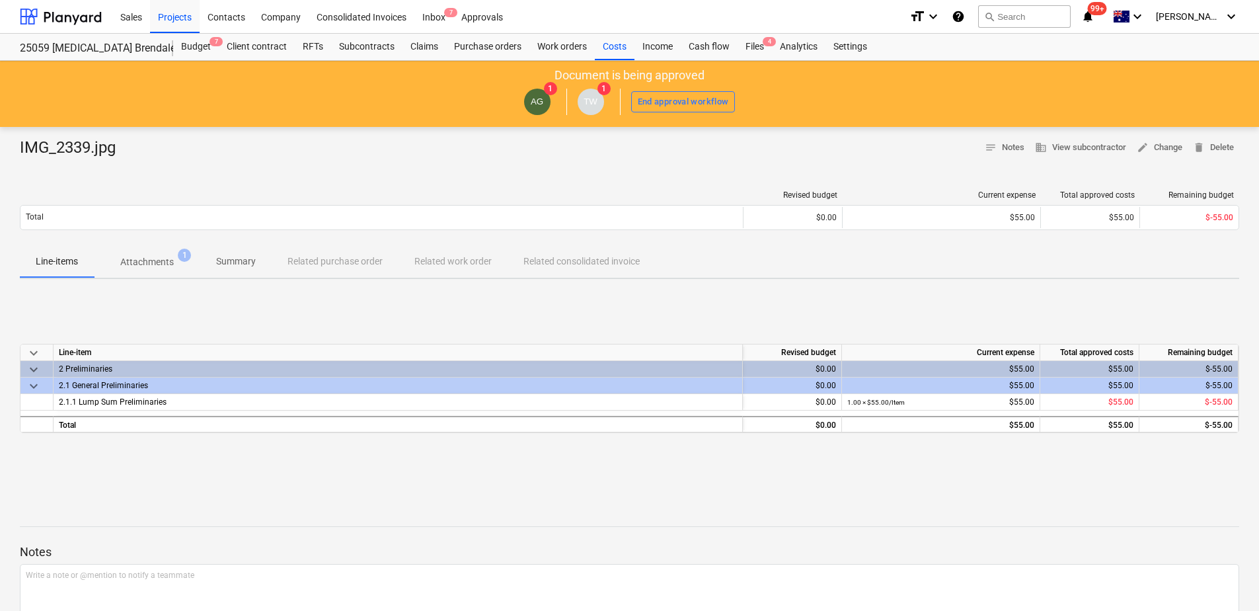
click at [147, 263] on p "Attachments" at bounding box center [147, 262] width 54 height 14
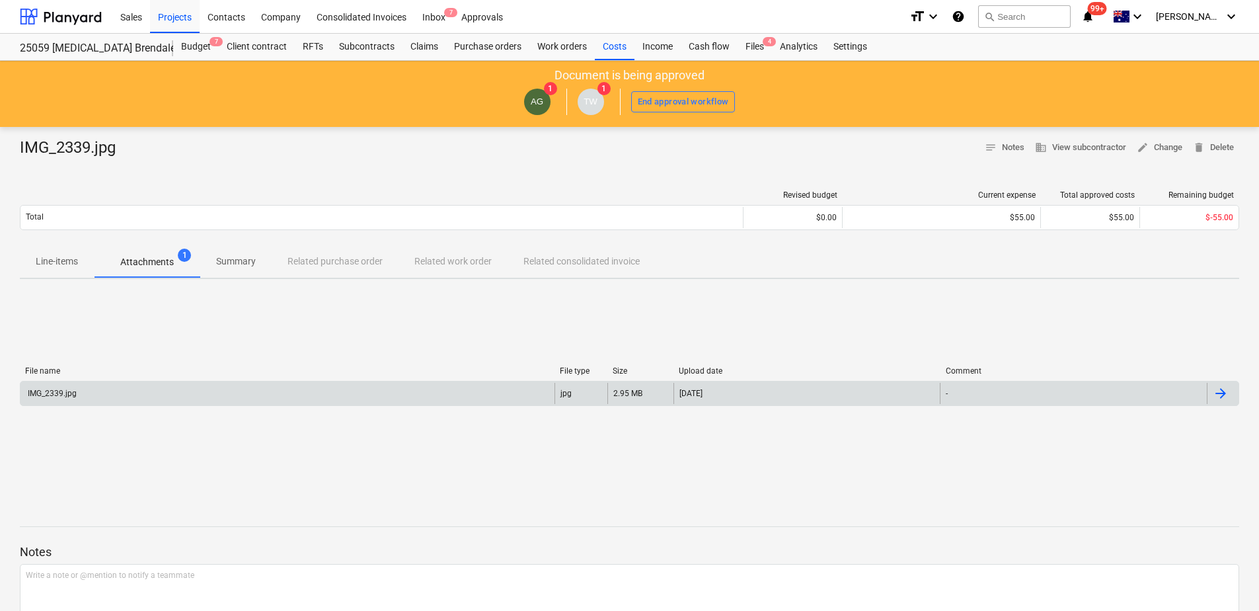
click at [157, 393] on div "IMG_2339.jpg" at bounding box center [287, 393] width 534 height 21
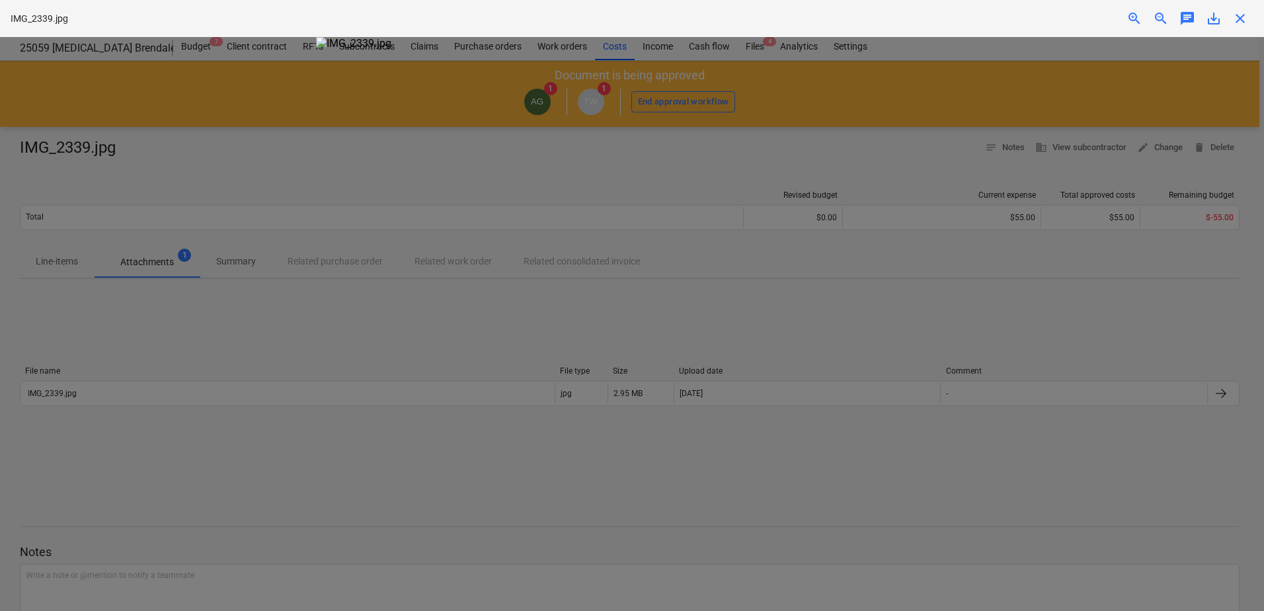
click at [1235, 16] on span "close" at bounding box center [1240, 19] width 16 height 16
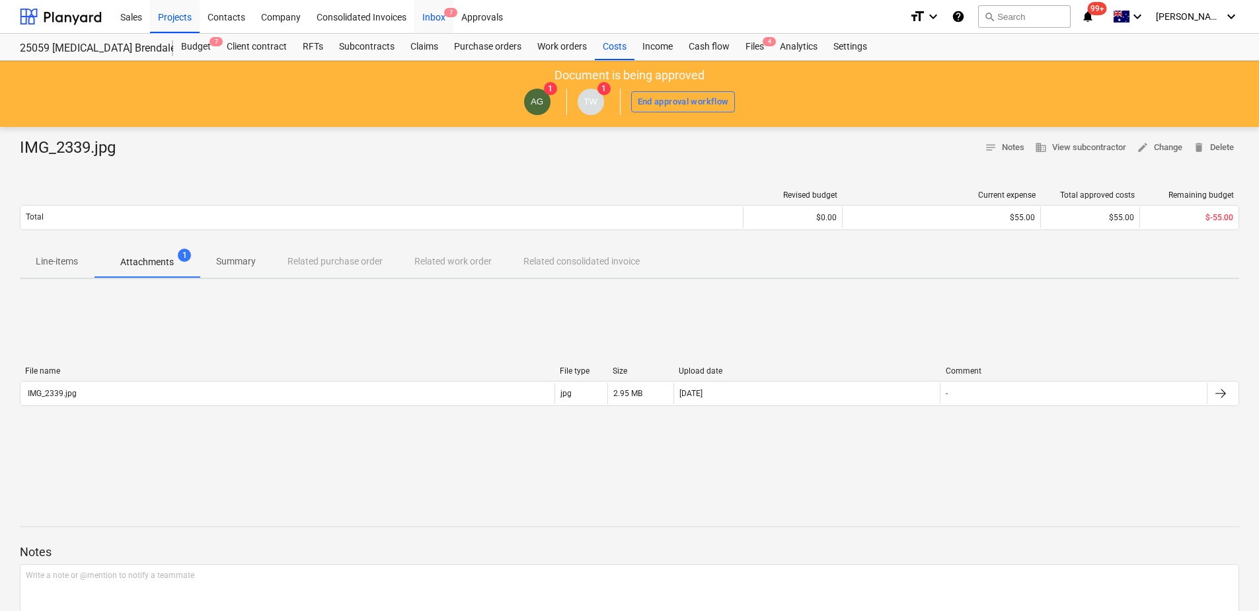
click at [442, 22] on div "Inbox 7" at bounding box center [433, 16] width 39 height 34
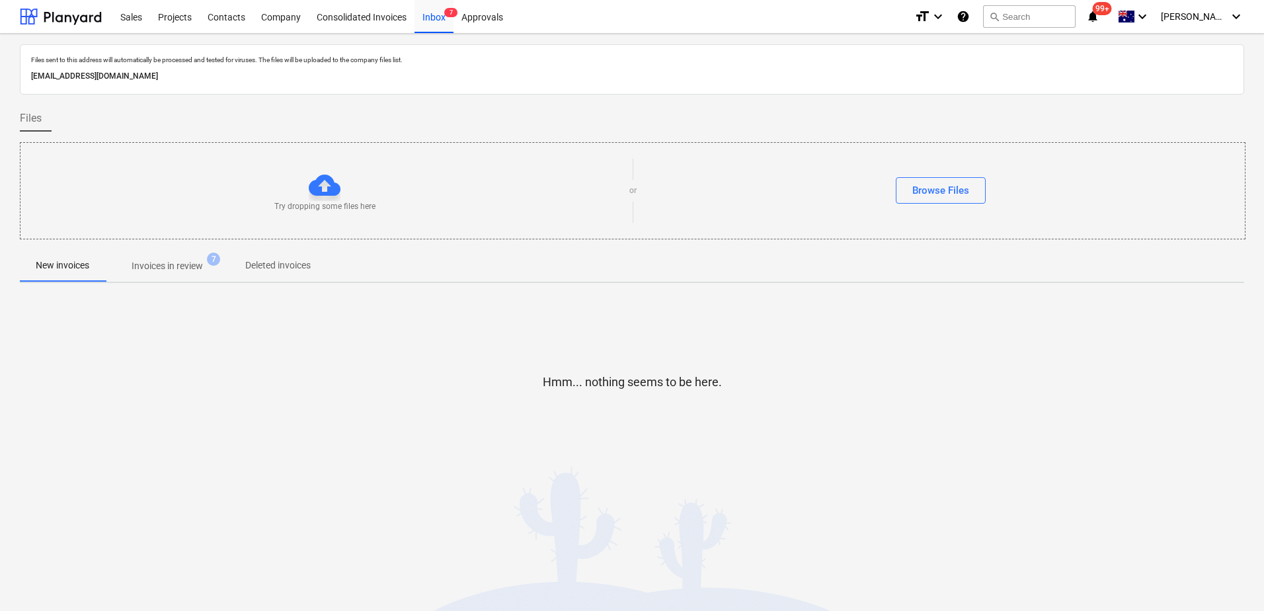
click at [199, 269] on p "Invoices in review" at bounding box center [167, 266] width 71 height 14
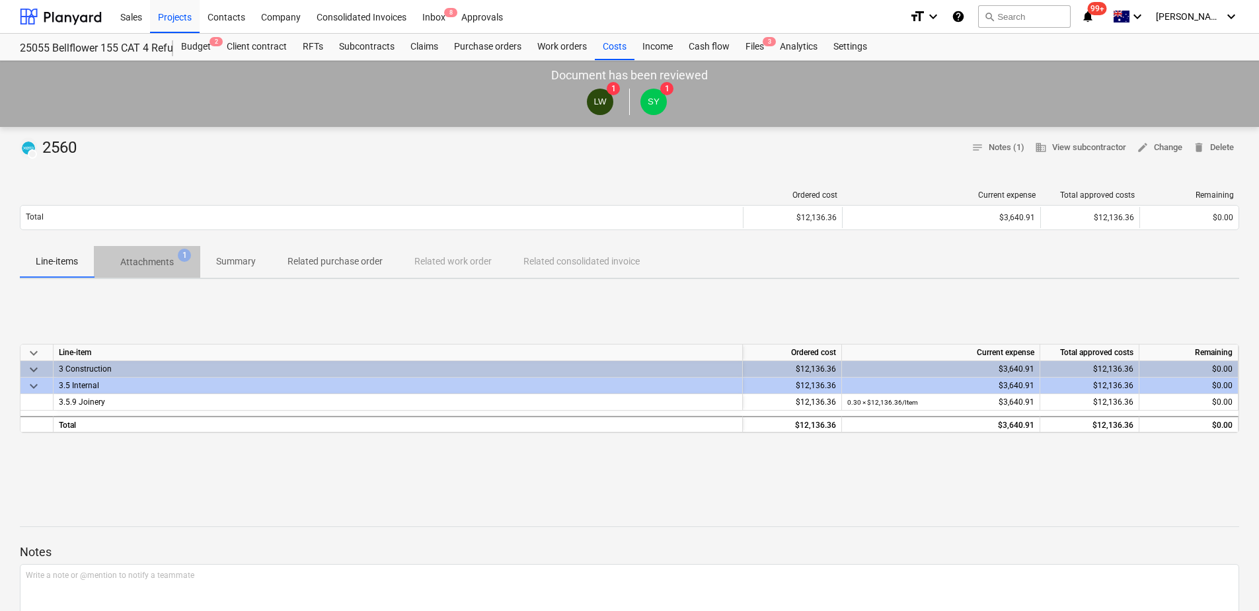
click at [161, 262] on p "Attachments" at bounding box center [147, 262] width 54 height 14
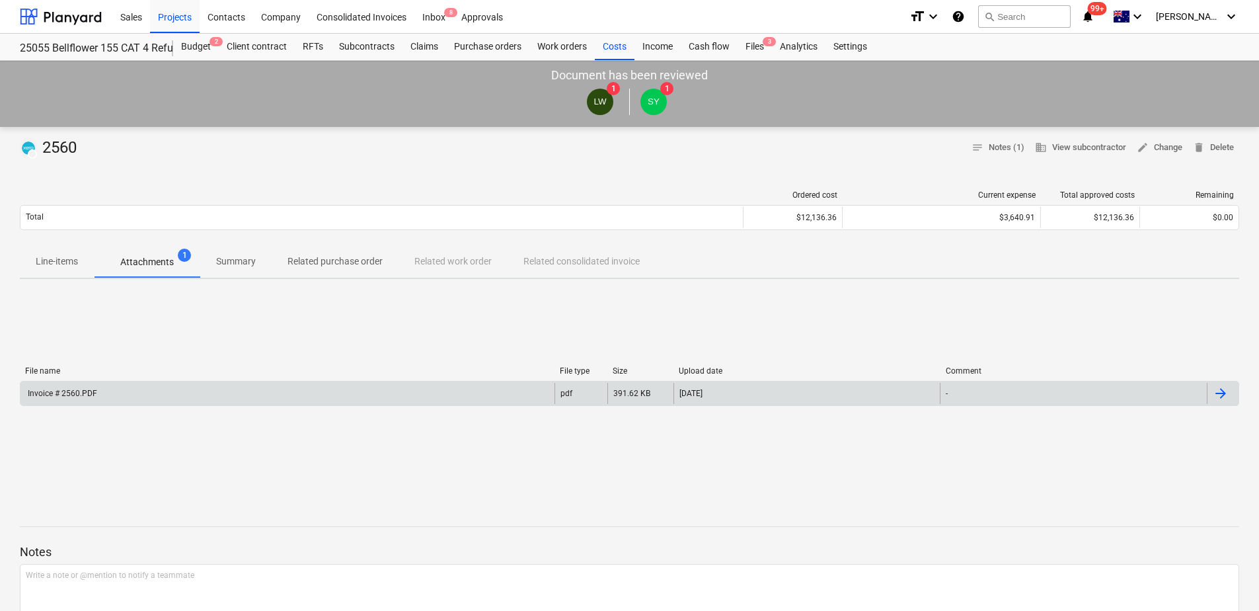
click at [352, 395] on div "Invoice # 2560.PDF" at bounding box center [287, 393] width 534 height 21
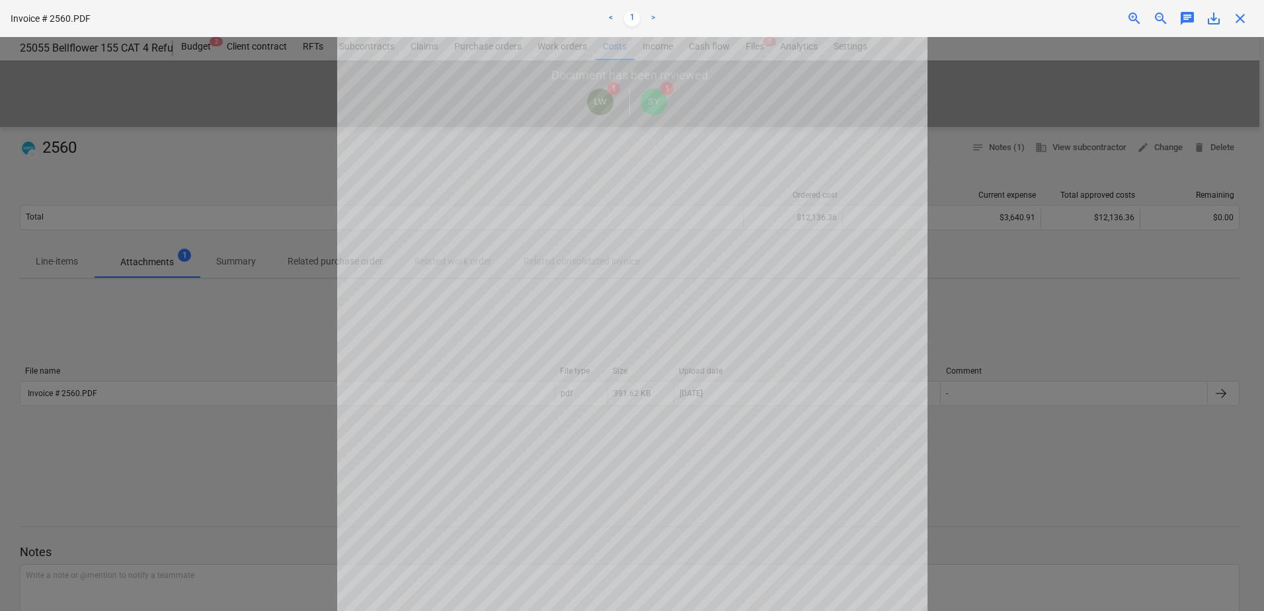
click at [1241, 20] on span "close" at bounding box center [1240, 19] width 16 height 16
